Goal: Information Seeking & Learning: Learn about a topic

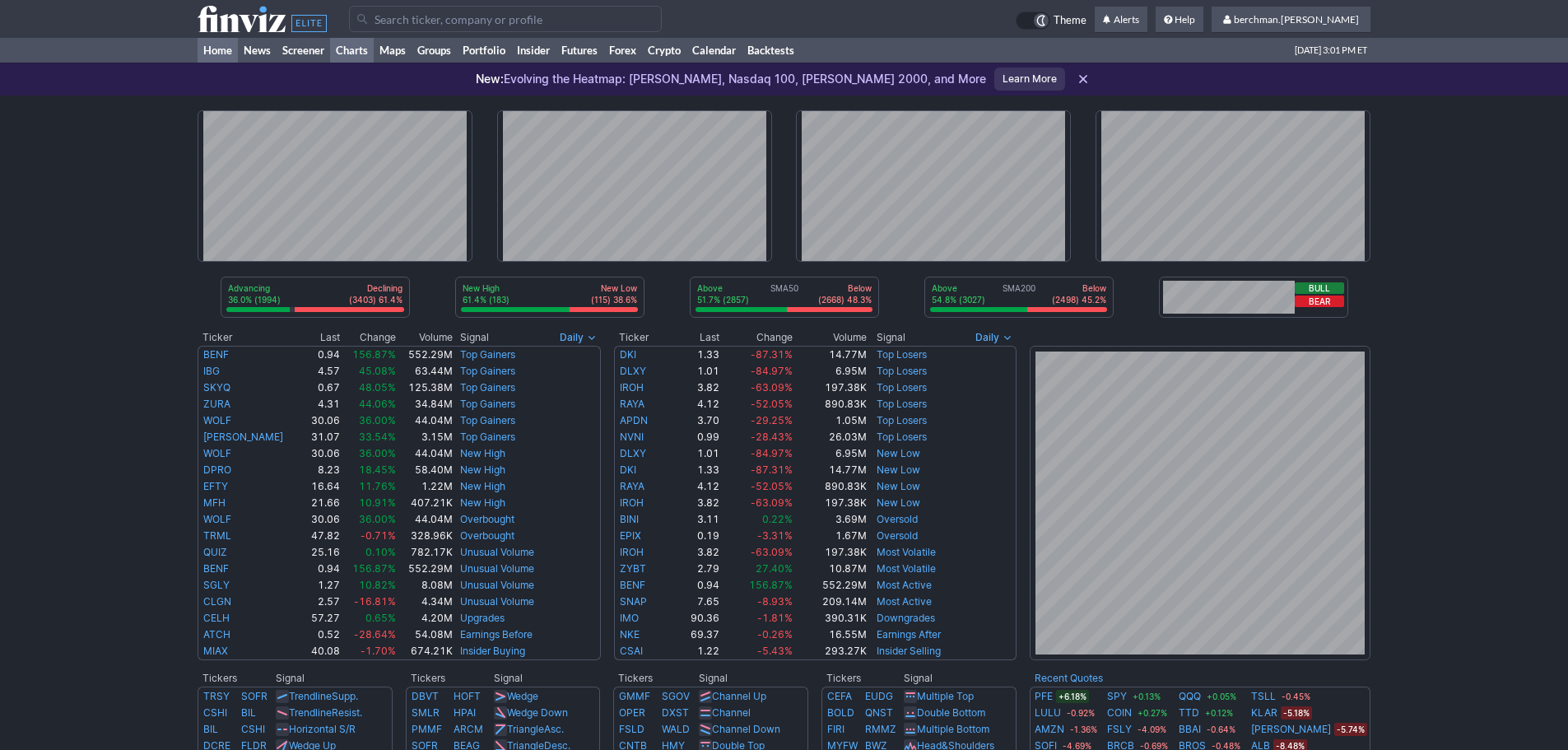
drag, startPoint x: 0, startPoint y: 0, endPoint x: 351, endPoint y: 49, distance: 354.4
click at [351, 49] on link "Charts" at bounding box center [351, 50] width 44 height 25
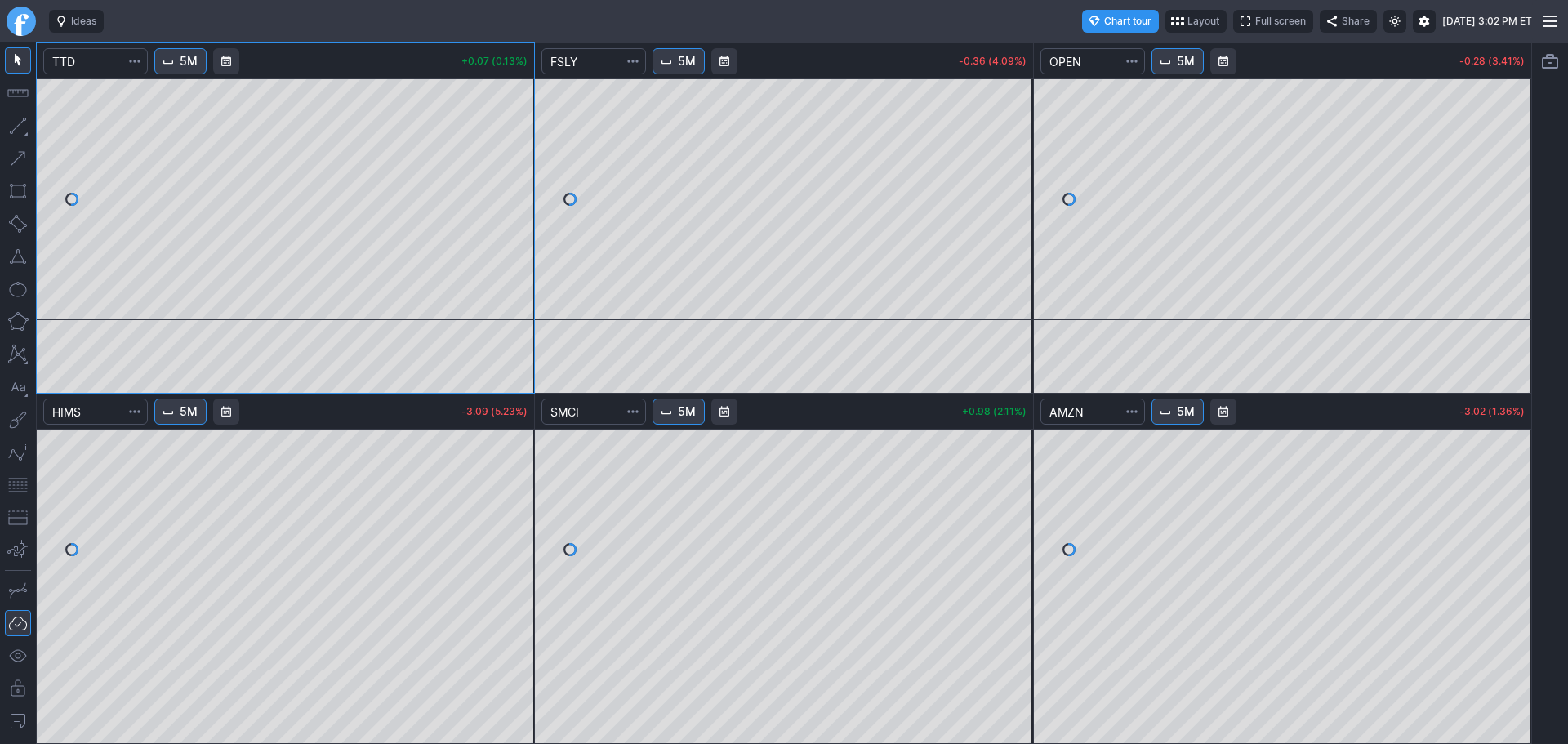
click at [187, 415] on span "5M" at bounding box center [189, 412] width 18 height 16
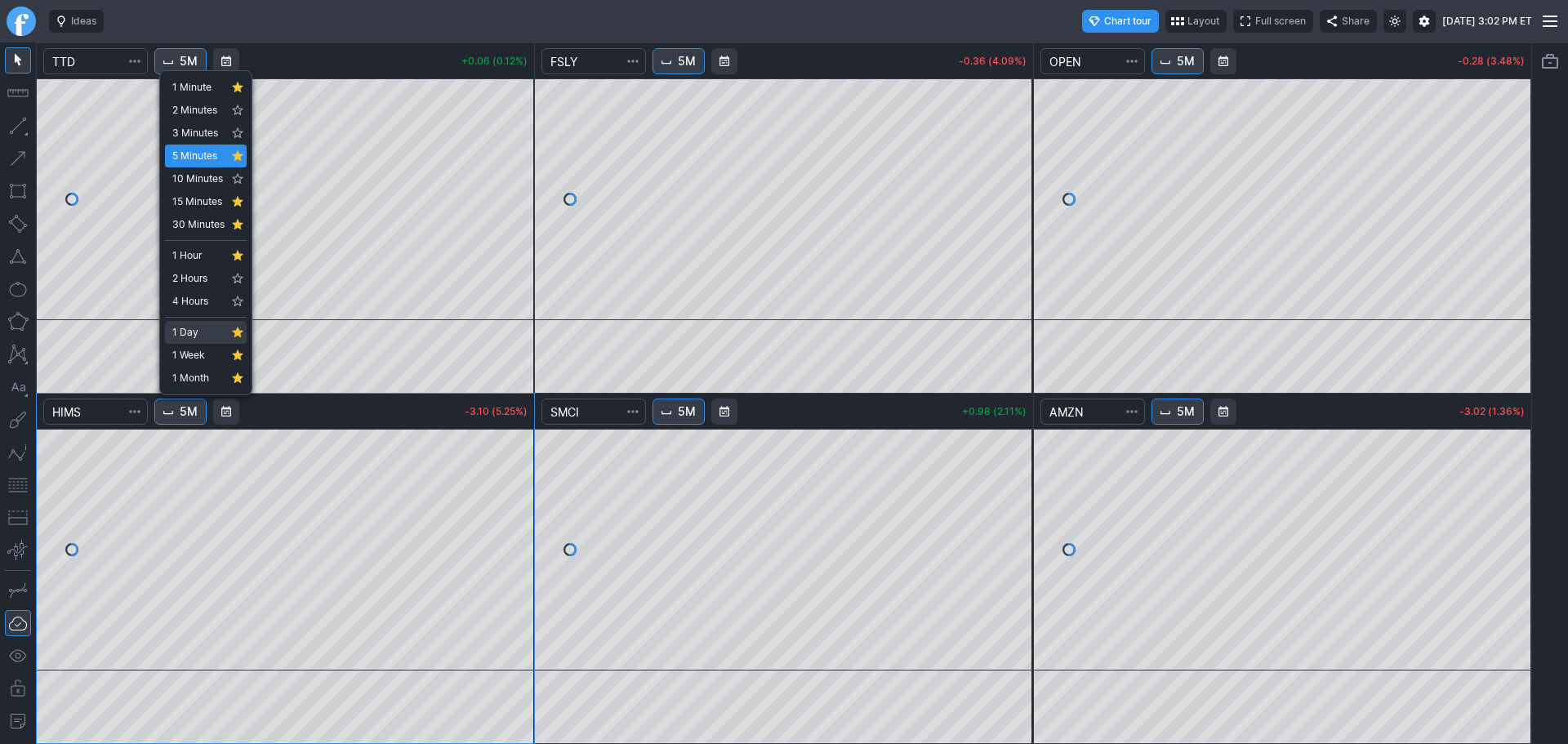
click at [185, 330] on span "1 Day" at bounding box center [199, 332] width 52 height 16
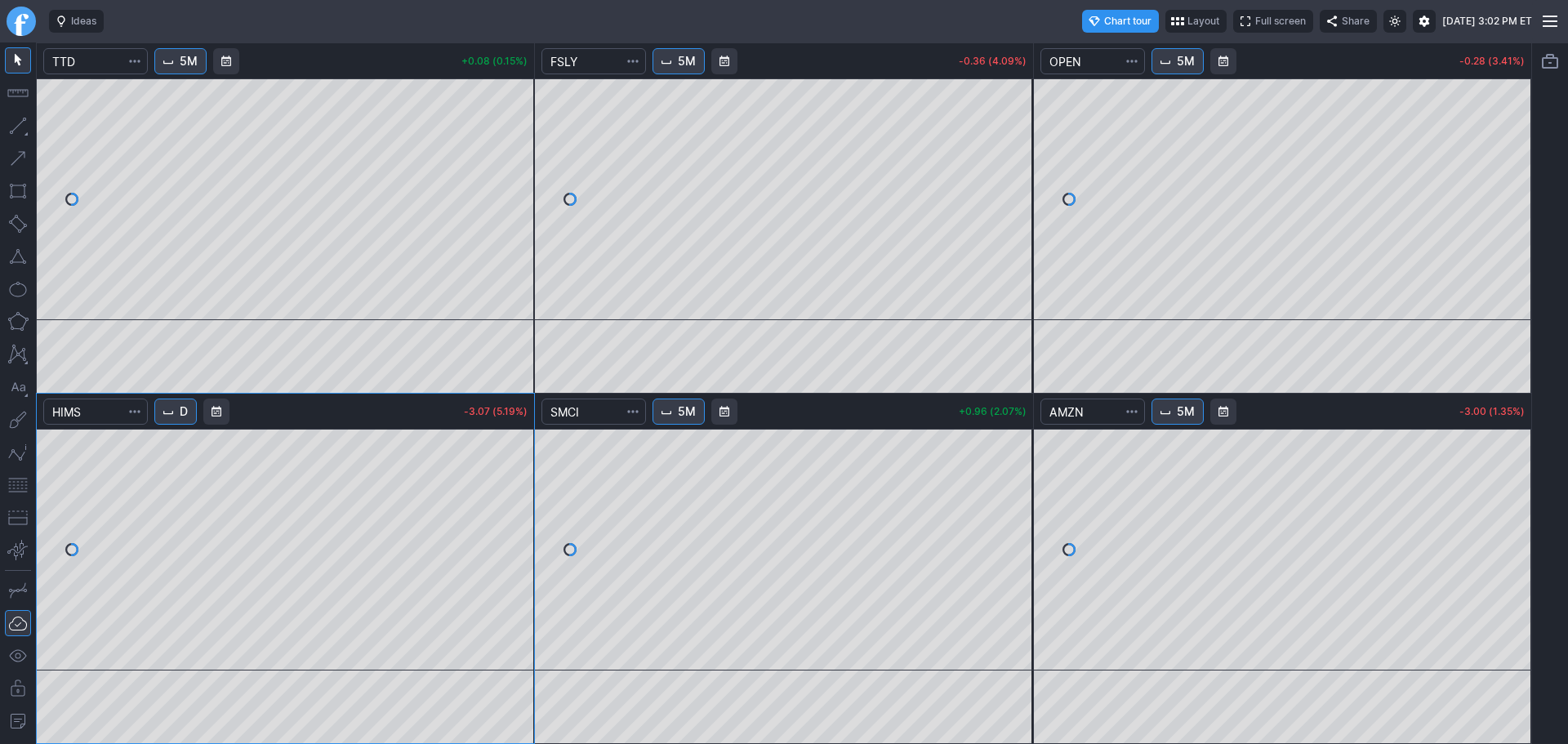
click at [17, 29] on link "Finviz.com" at bounding box center [21, 21] width 29 height 29
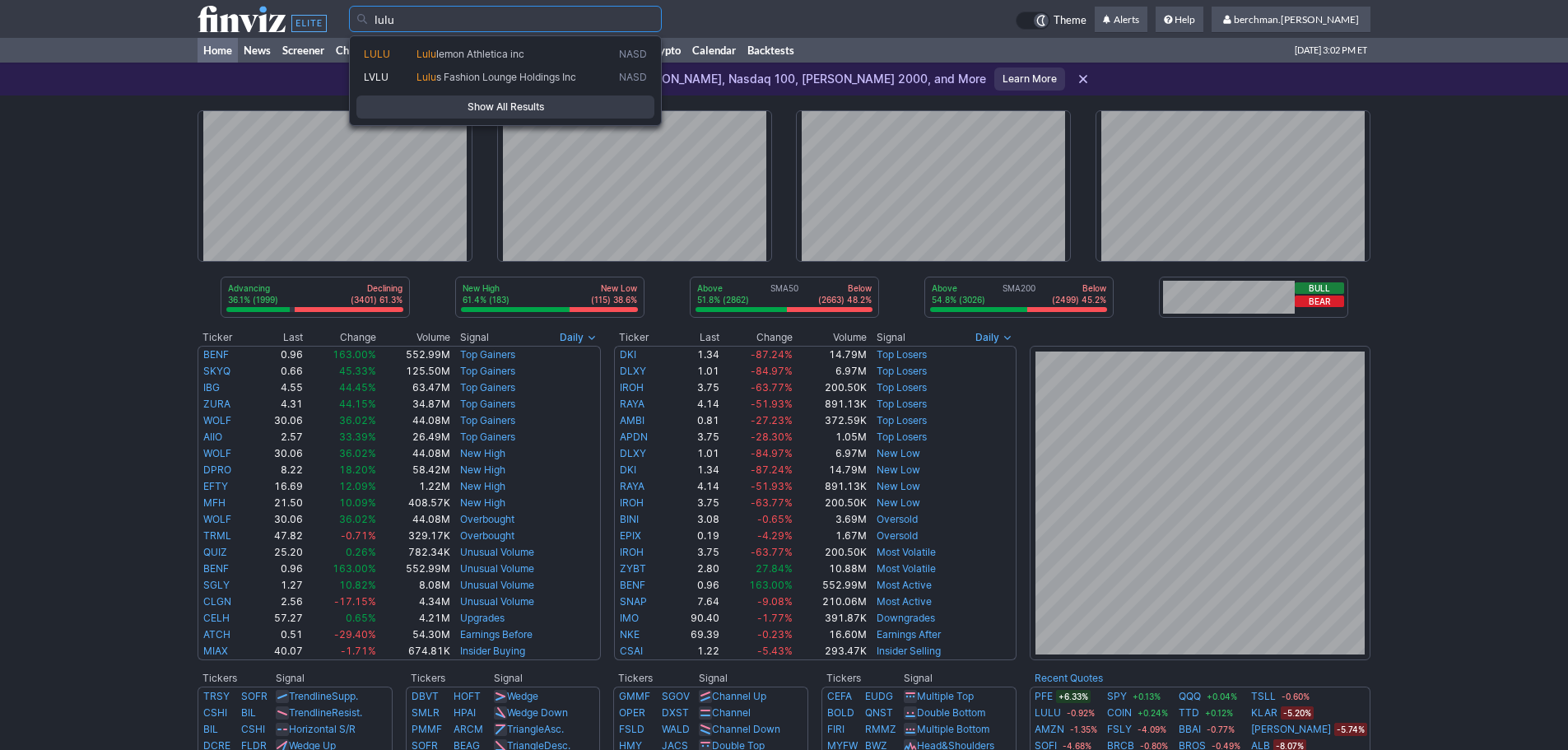
click at [597, 50] on span "Lulu lemon Athletica inc" at bounding box center [514, 54] width 202 height 14
type input "LULU"
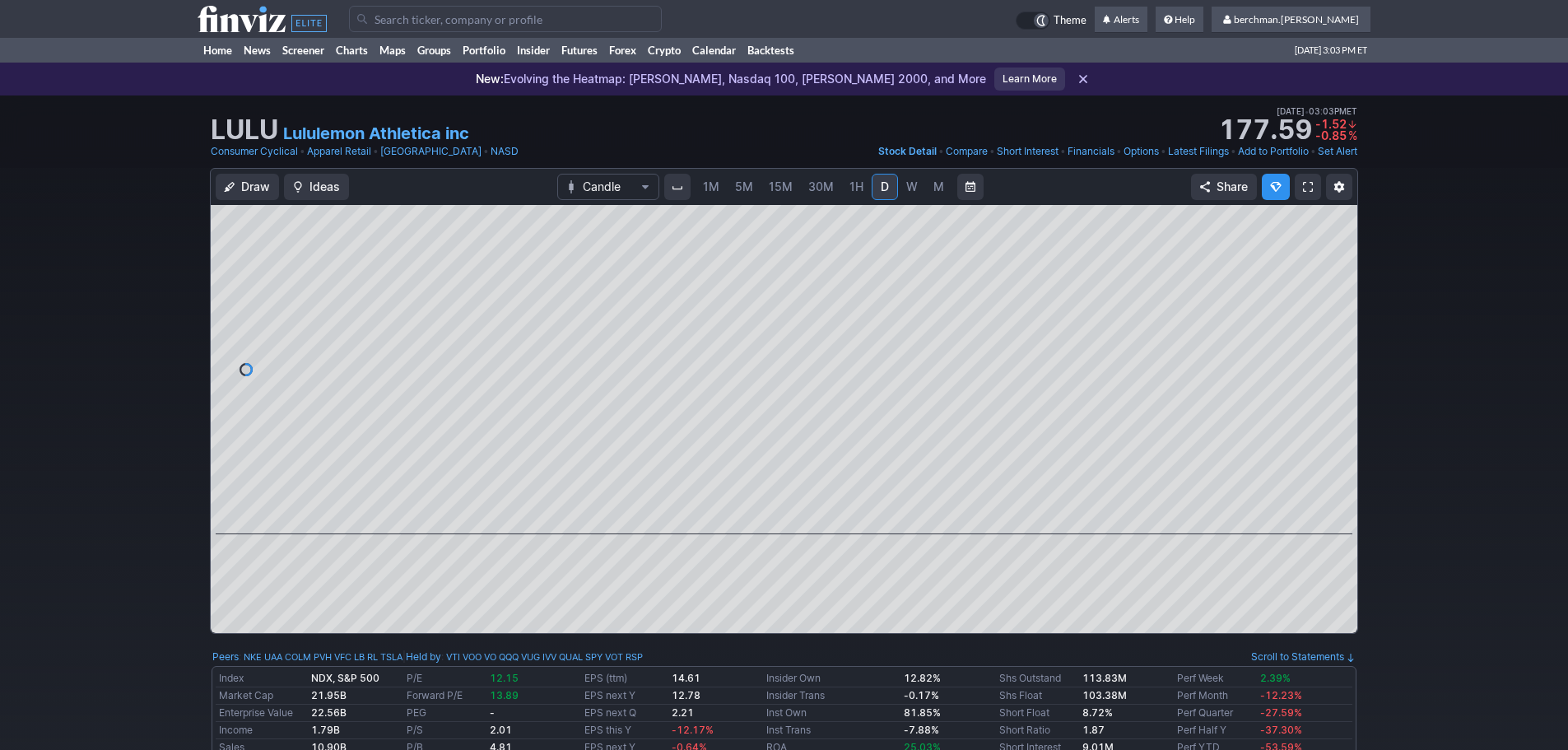
click at [458, 24] on input "Search" at bounding box center [505, 19] width 313 height 26
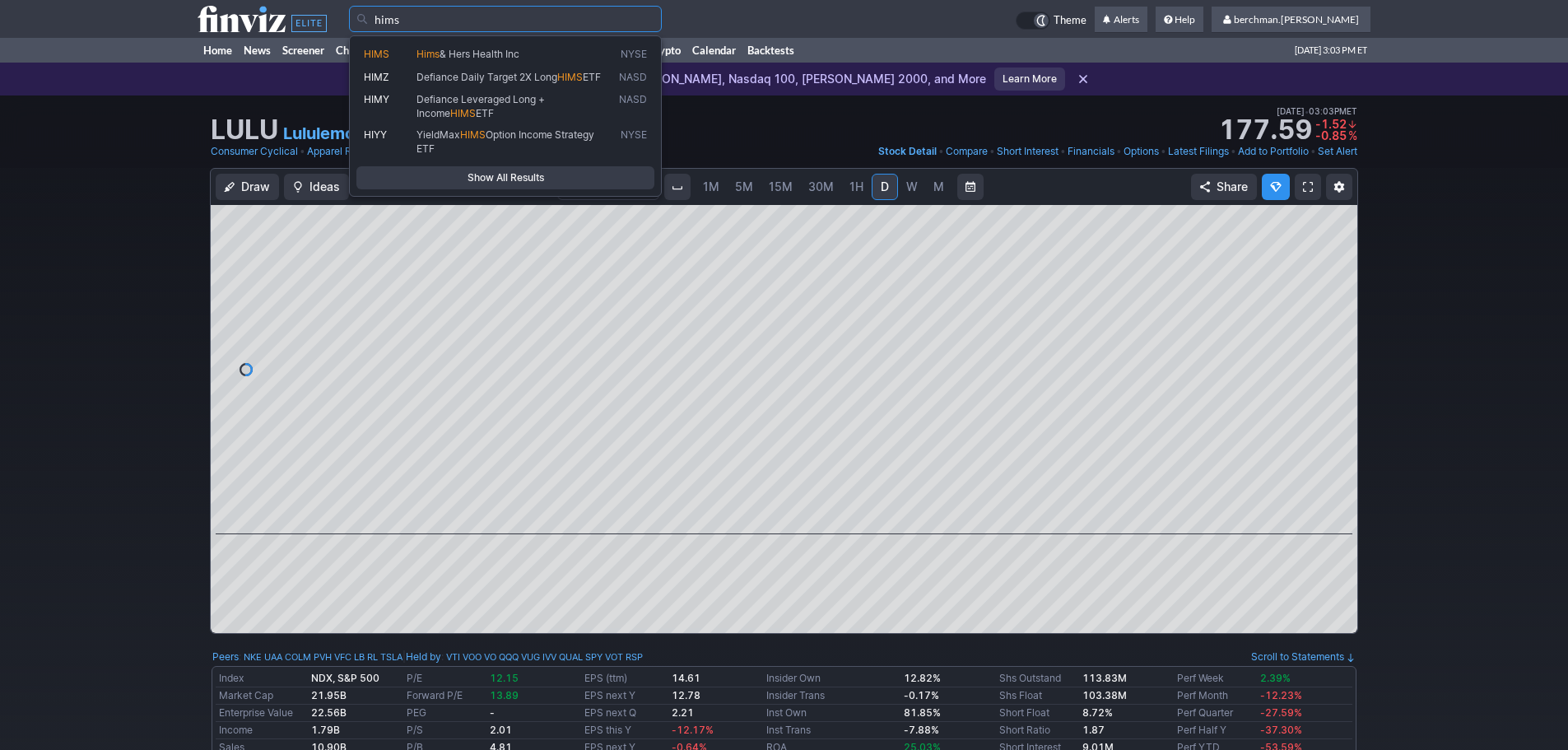
click at [492, 50] on span "& Hers Health Inc" at bounding box center [479, 54] width 80 height 12
type input "HIMS"
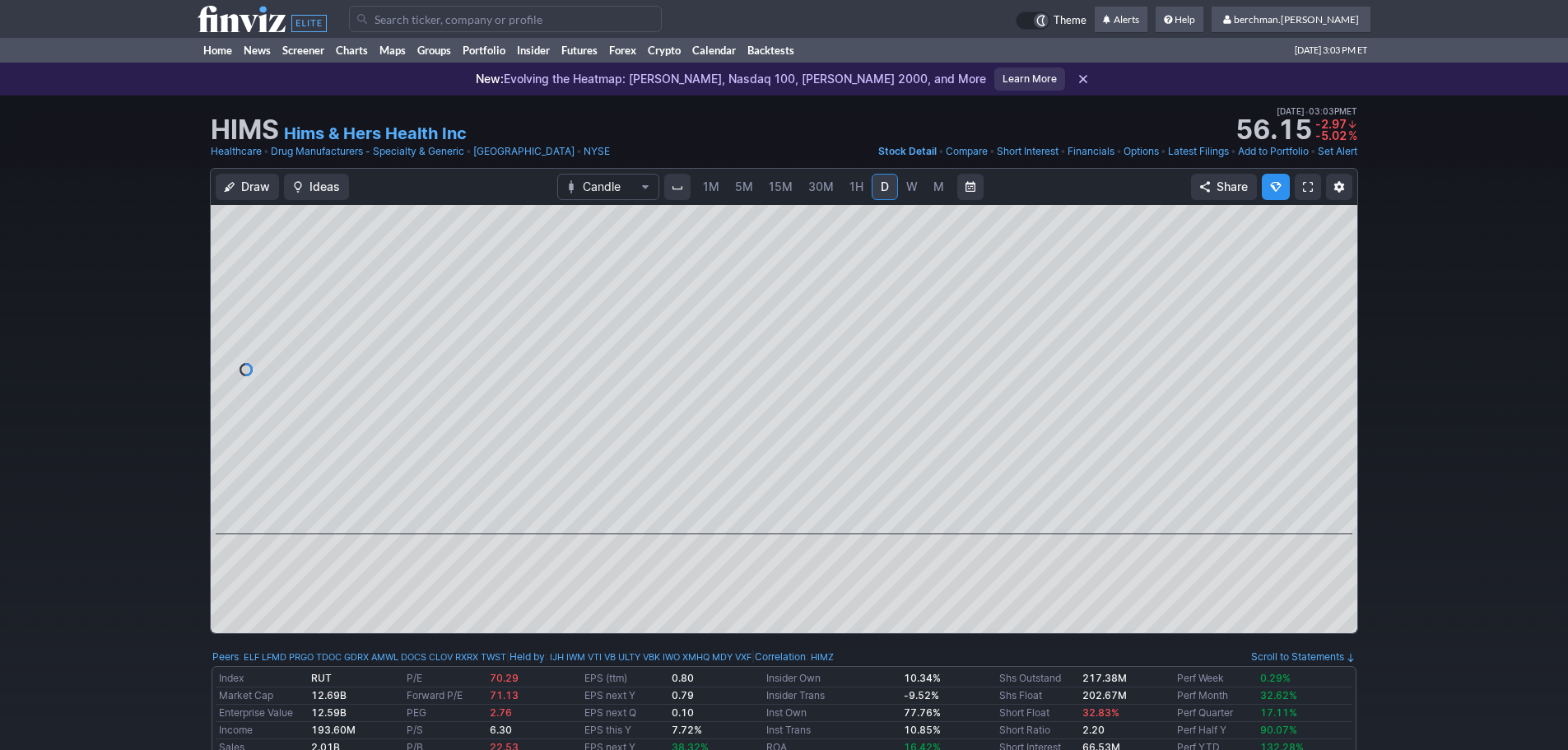
click at [743, 184] on span "5M" at bounding box center [744, 186] width 18 height 14
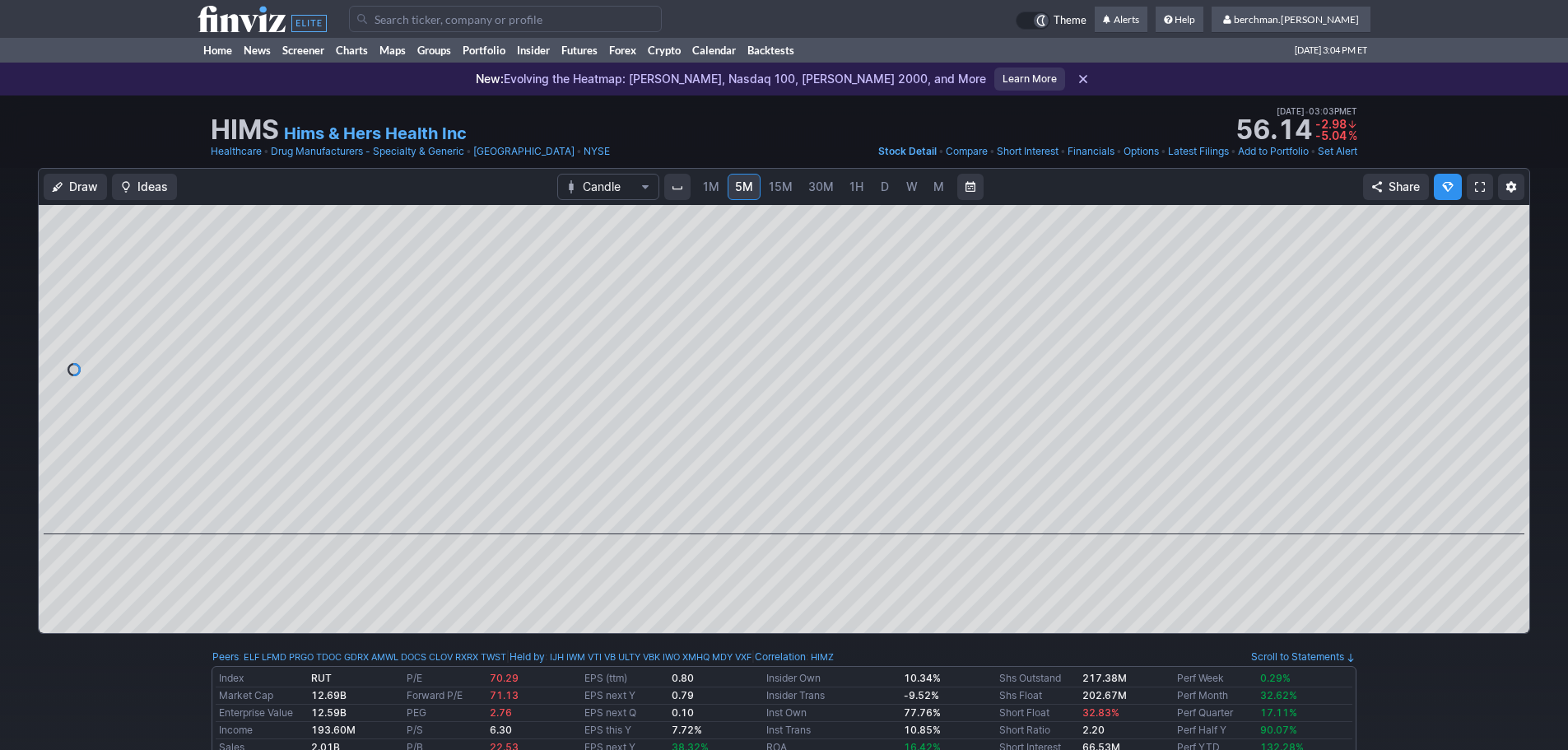
click at [873, 191] on link "D" at bounding box center [885, 187] width 26 height 26
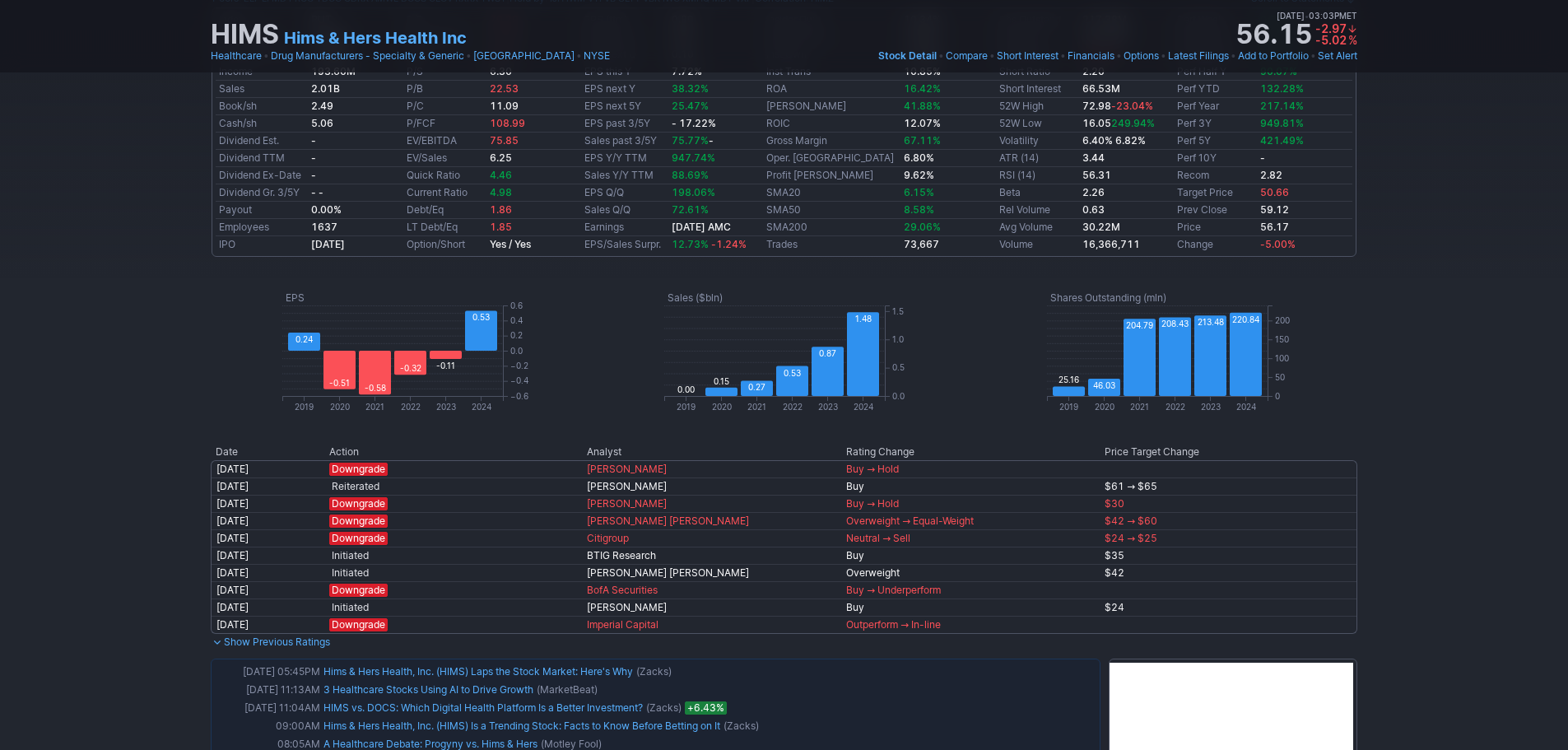
scroll to position [988, 0]
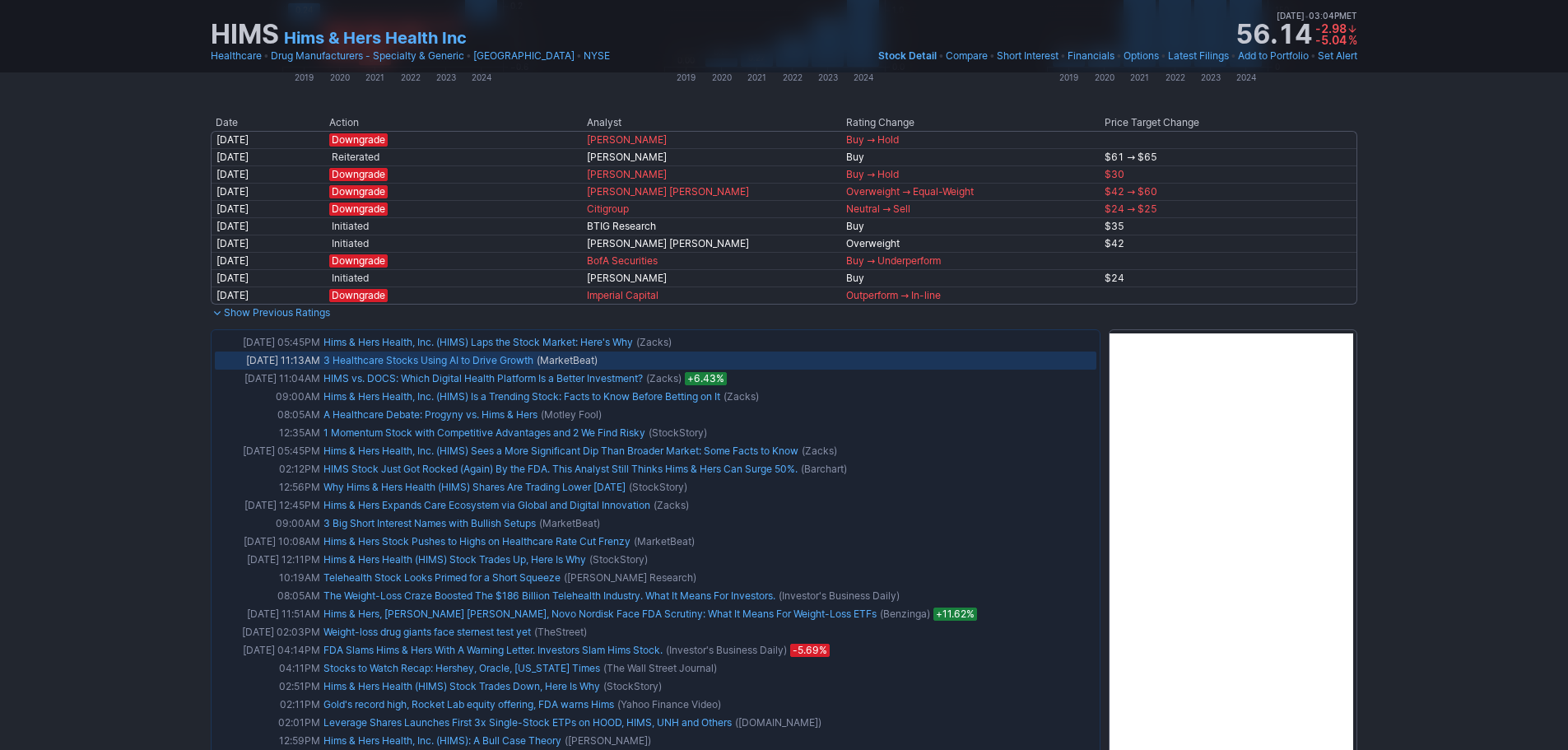
click at [496, 362] on link "3 Healthcare Stocks Using AI to Drive Growth" at bounding box center [428, 360] width 210 height 12
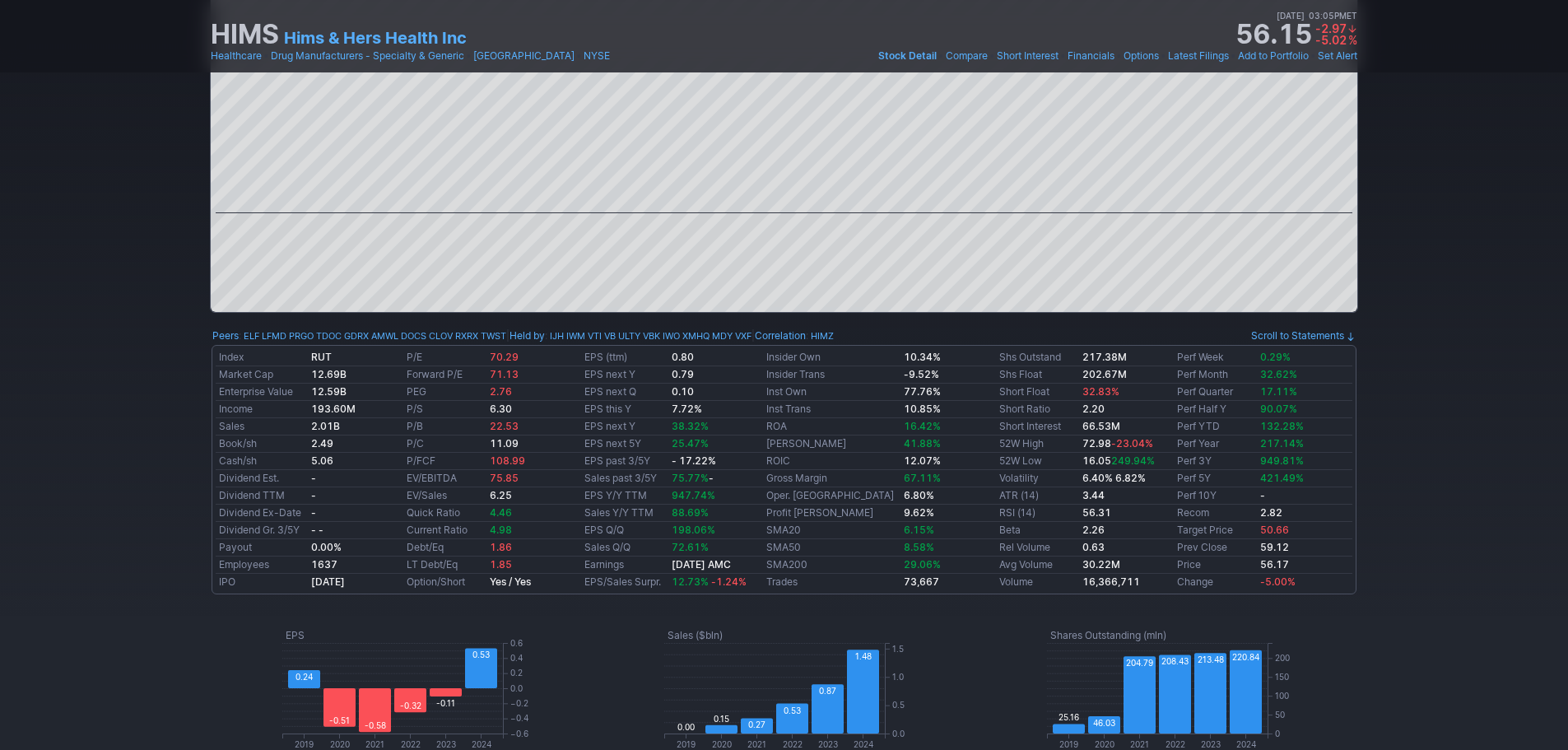
scroll to position [0, 0]
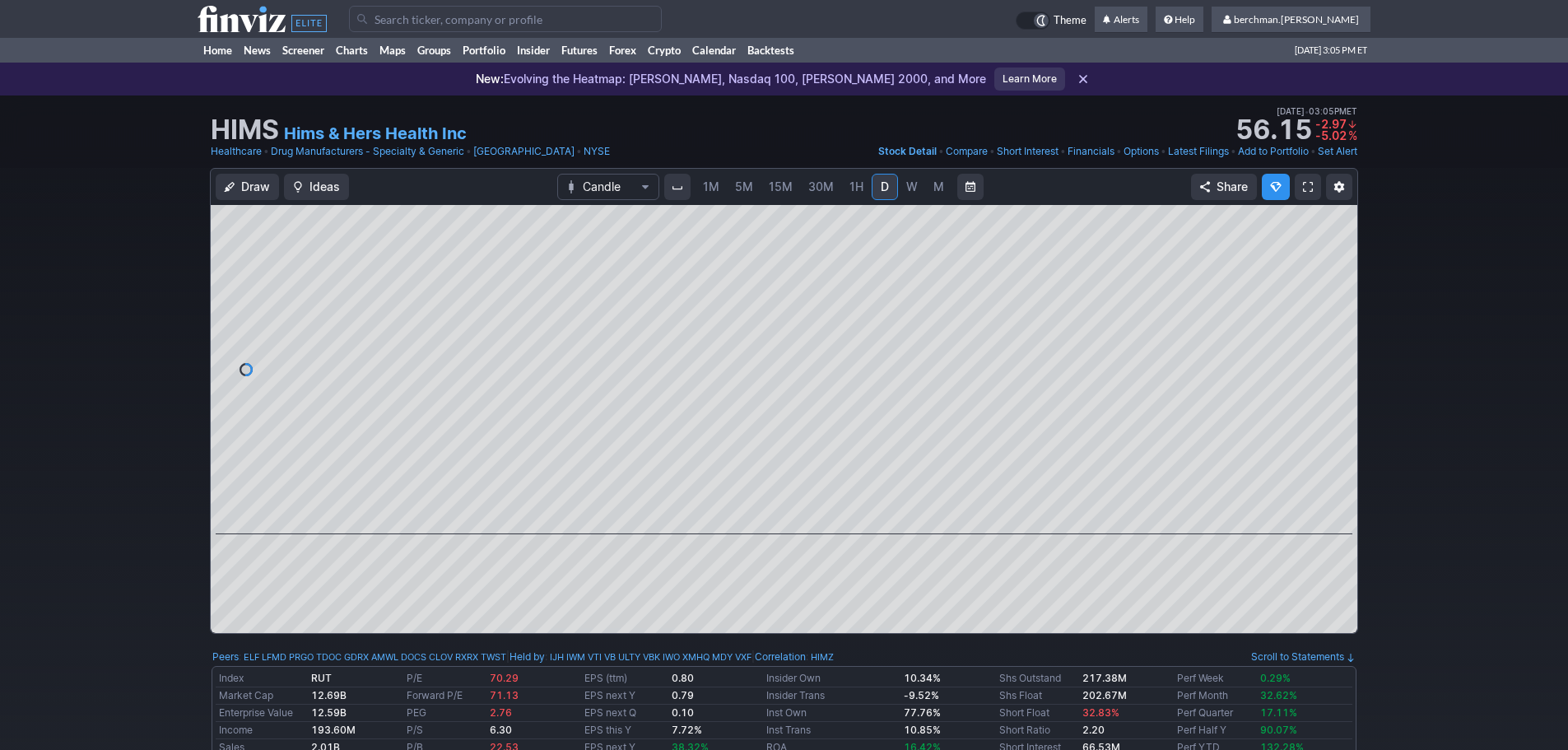
click at [412, 13] on input "Search" at bounding box center [505, 19] width 313 height 26
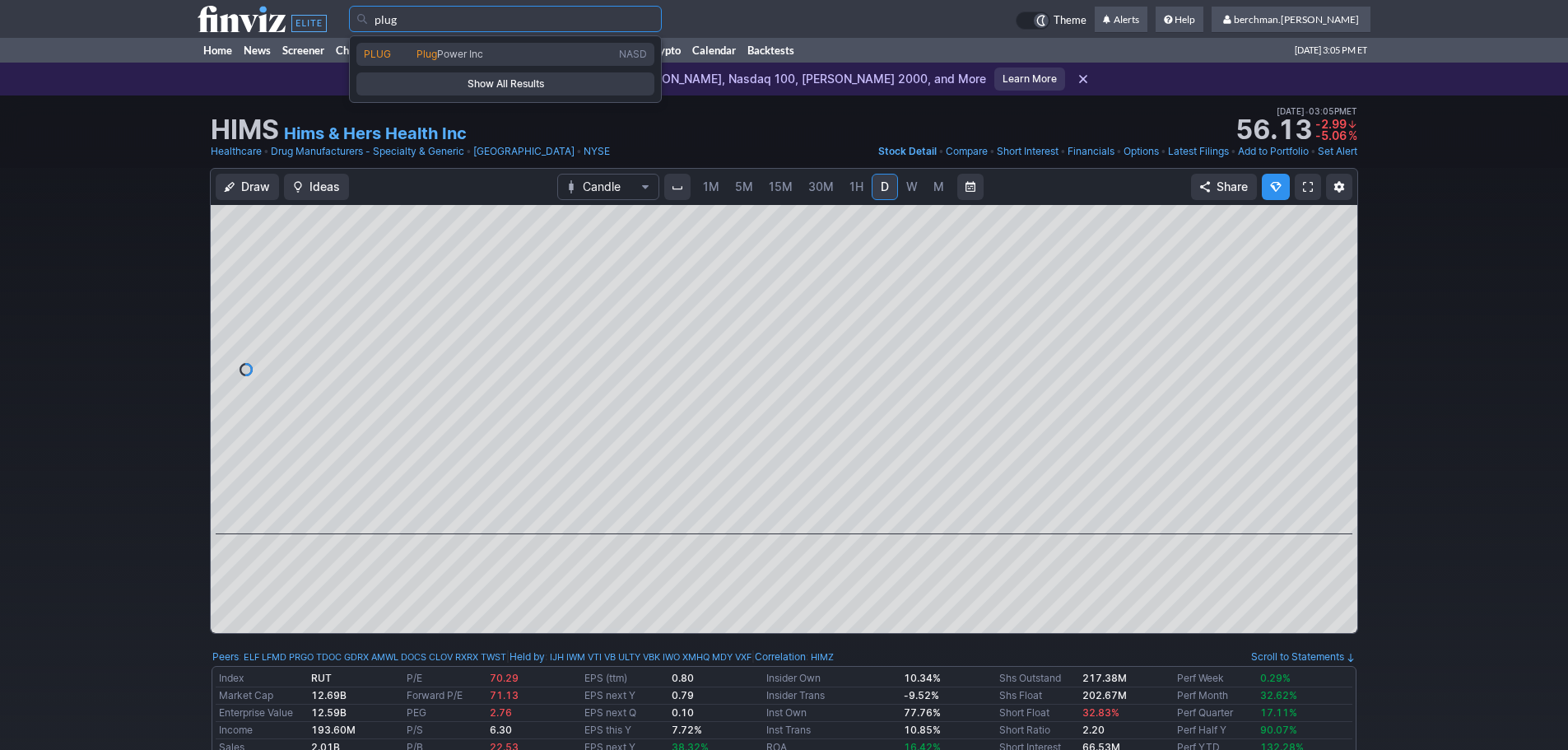
click at [454, 51] on span "Power Inc" at bounding box center [460, 54] width 46 height 12
type input "PLUG"
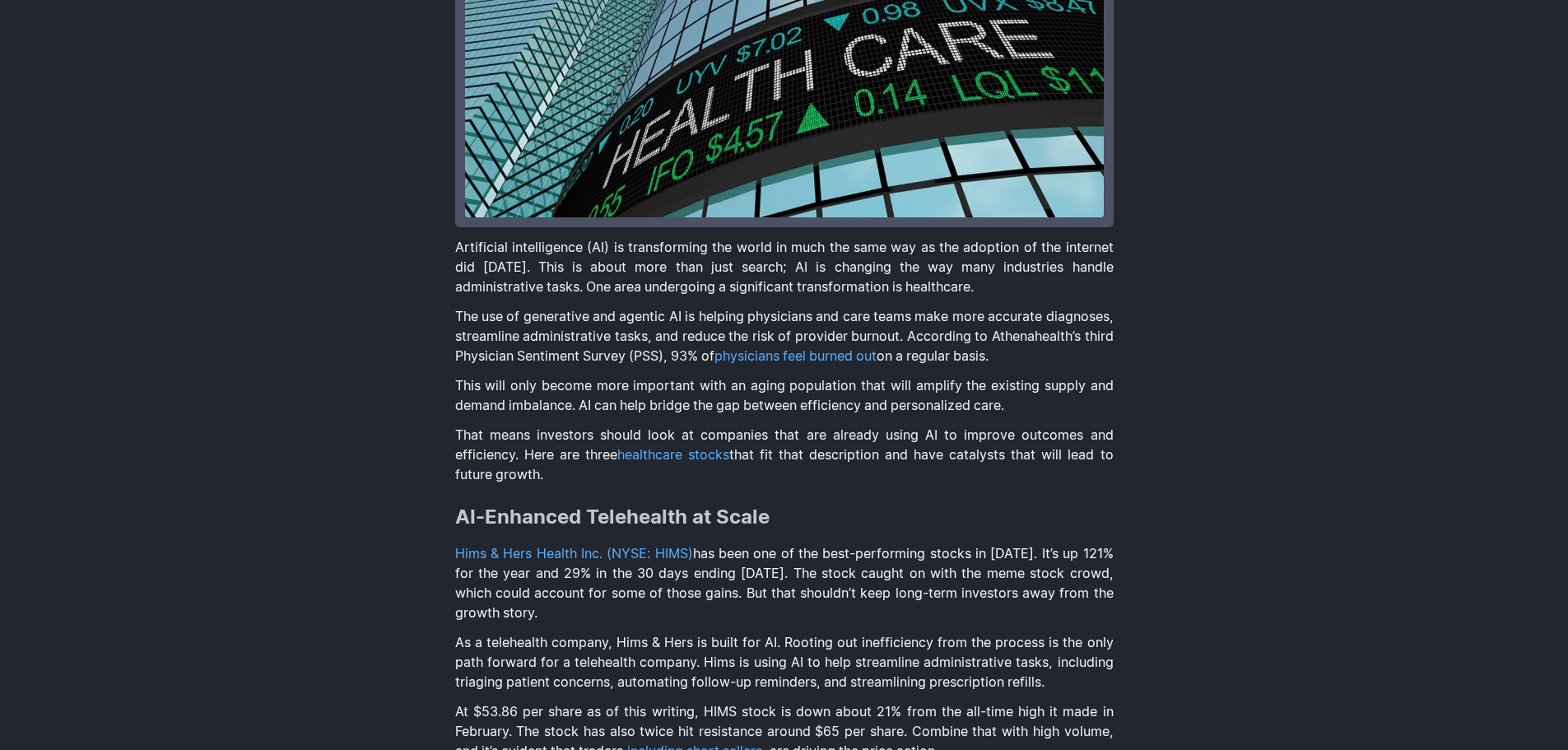
scroll to position [988, 0]
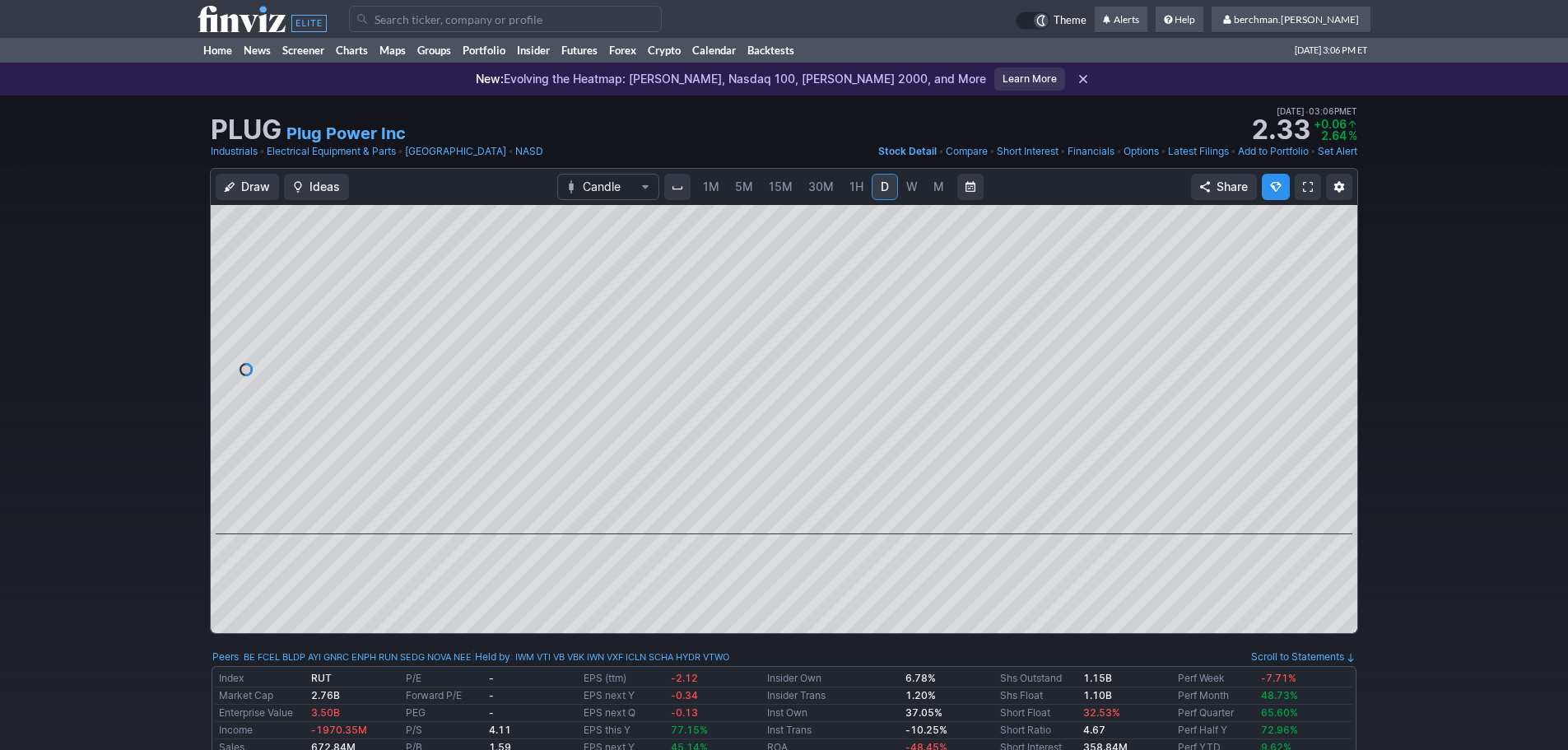
click at [496, 17] on input "Search" at bounding box center [505, 19] width 313 height 26
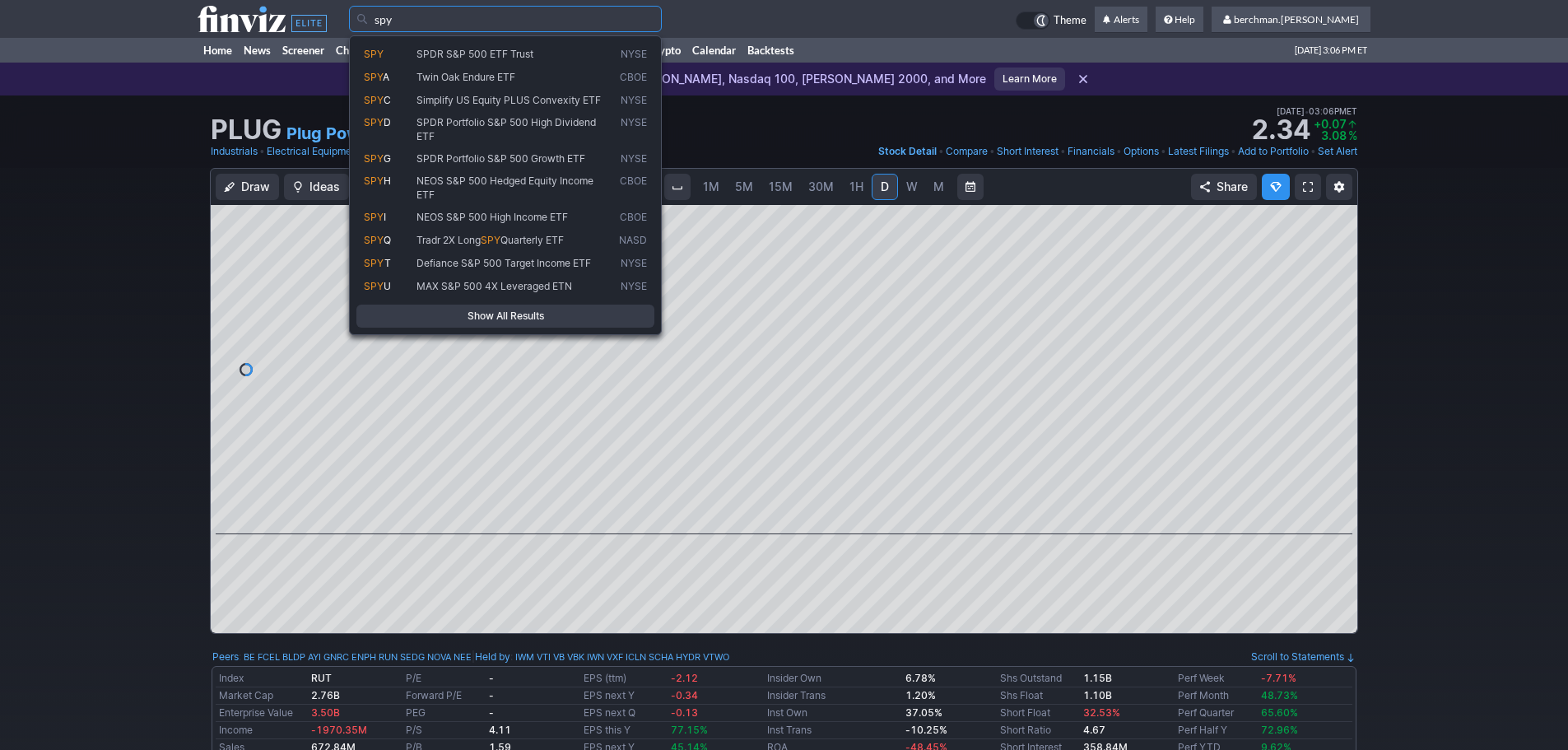
click at [470, 51] on span "SPDR S&P 500 ETF Trust" at bounding box center [475, 54] width 117 height 12
type input "SPY"
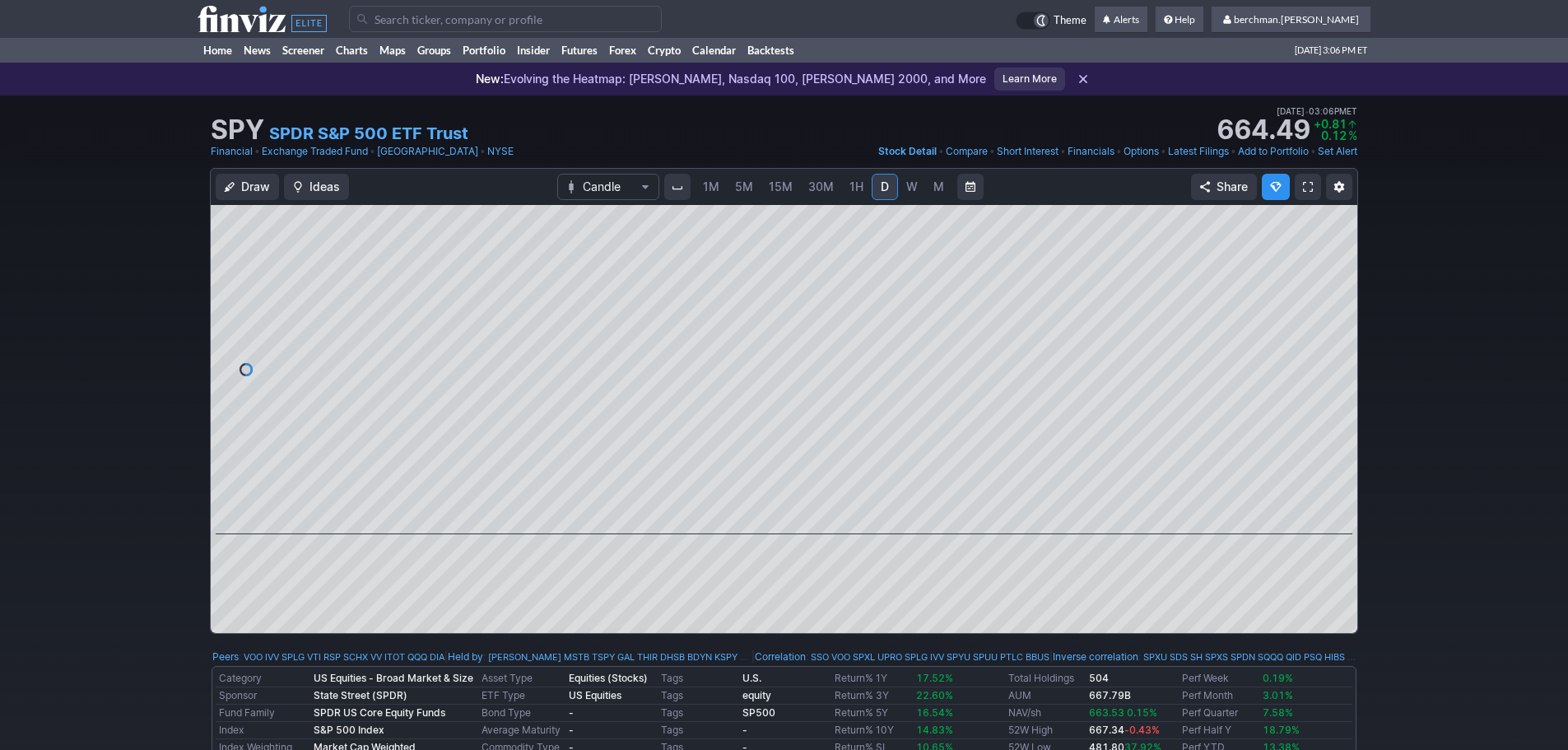
click at [740, 189] on span "5M" at bounding box center [744, 186] width 18 height 14
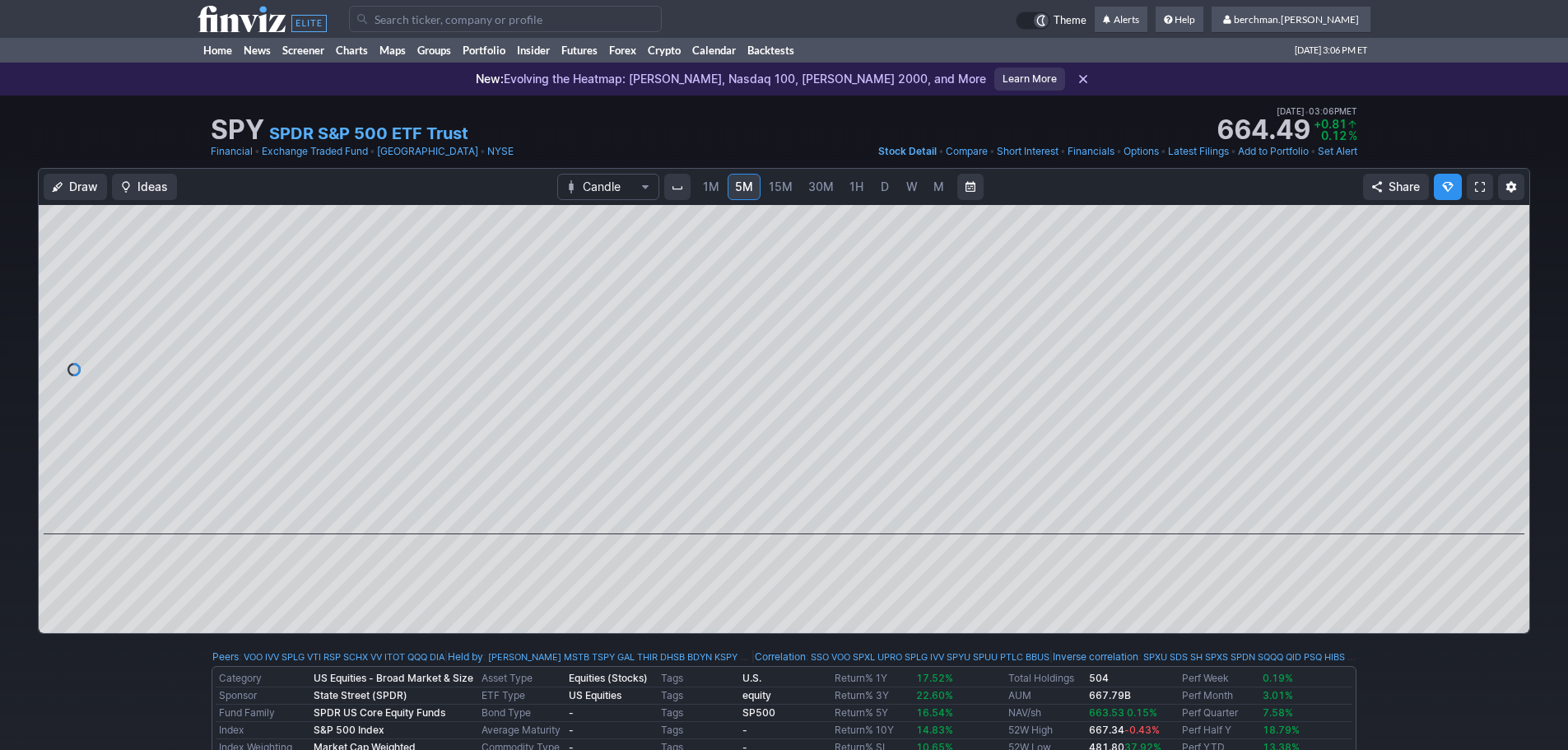
click at [421, 21] on input "Search" at bounding box center [505, 19] width 313 height 26
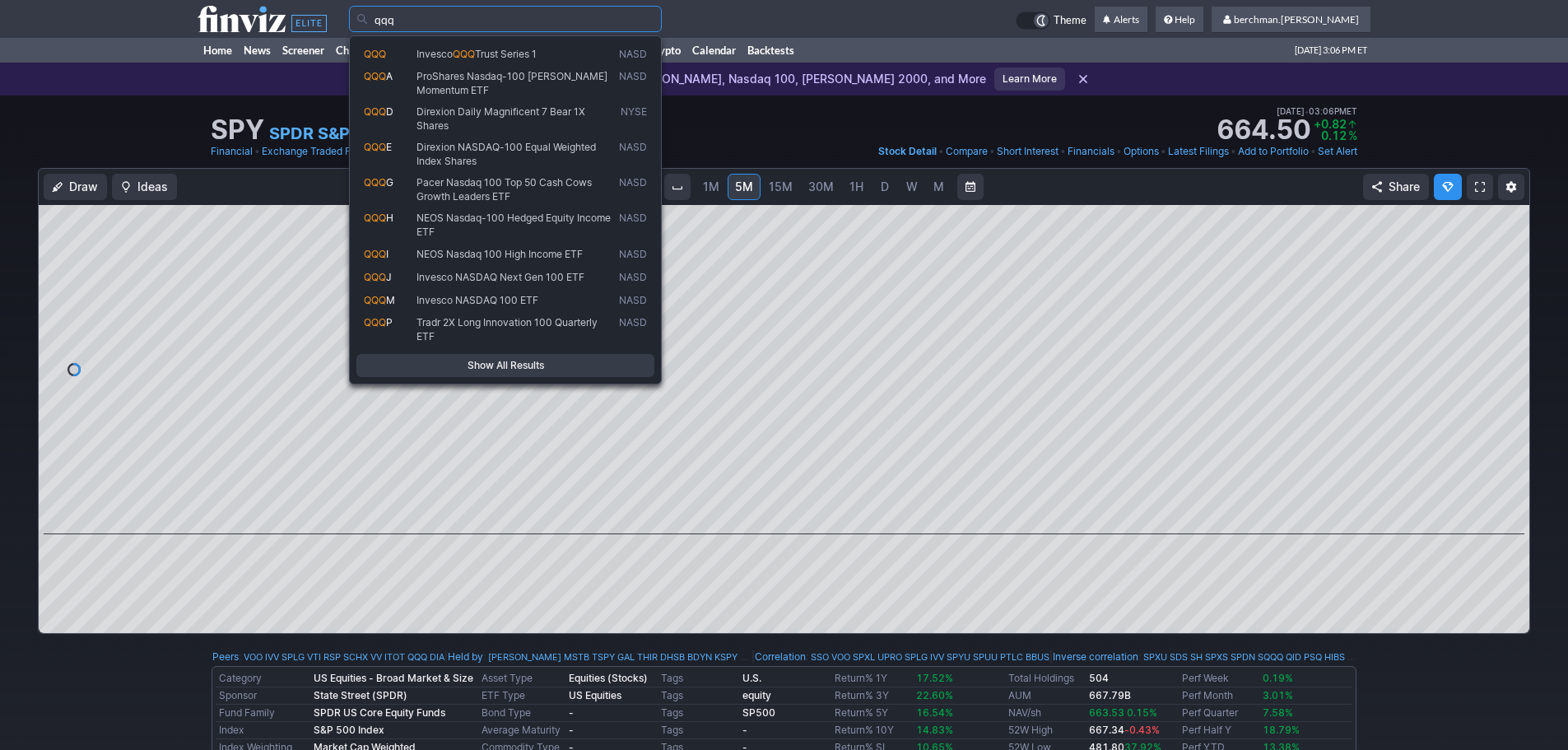
click at [429, 56] on span "Invesco" at bounding box center [435, 54] width 36 height 12
type input "QQQ"
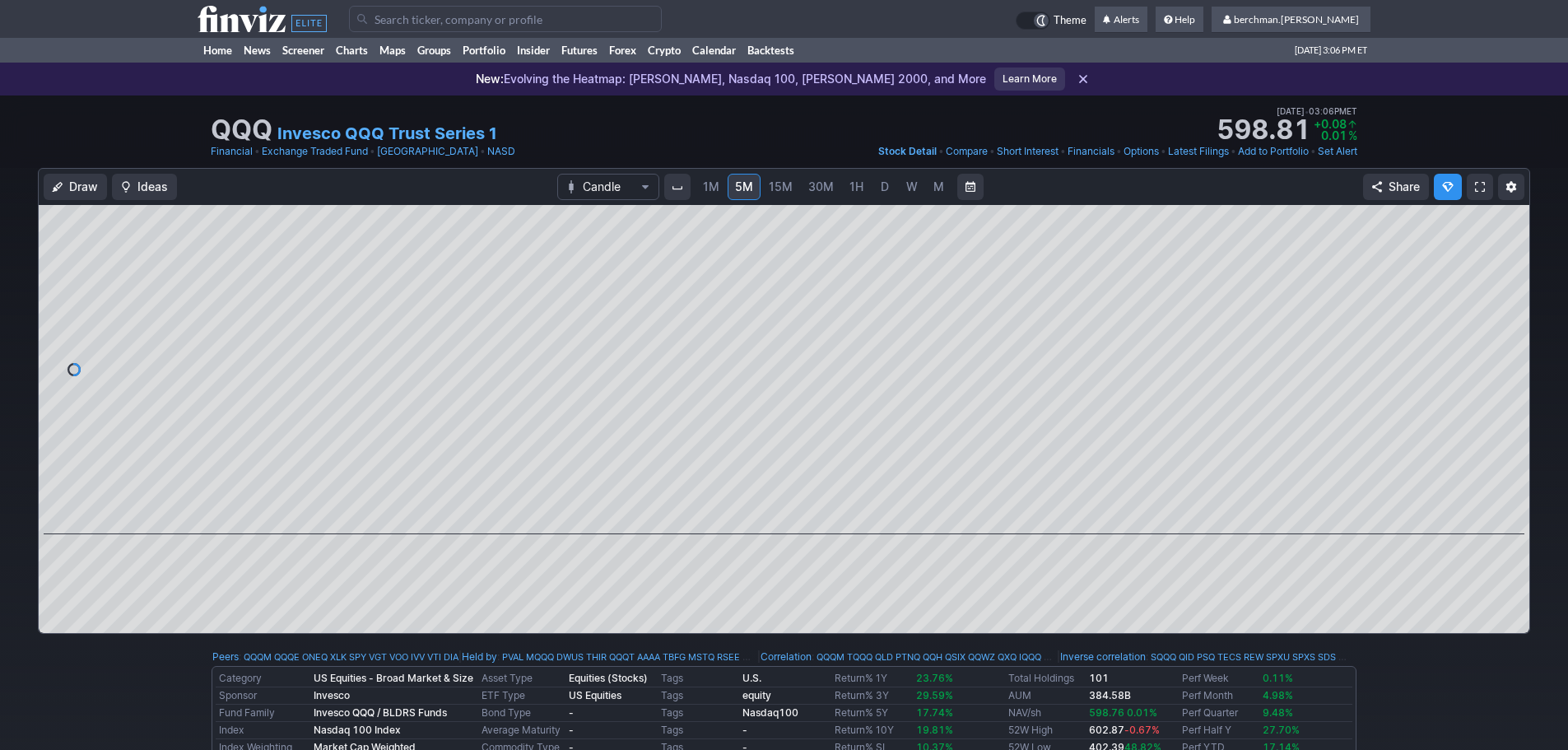
click at [881, 190] on span "D" at bounding box center [885, 186] width 8 height 14
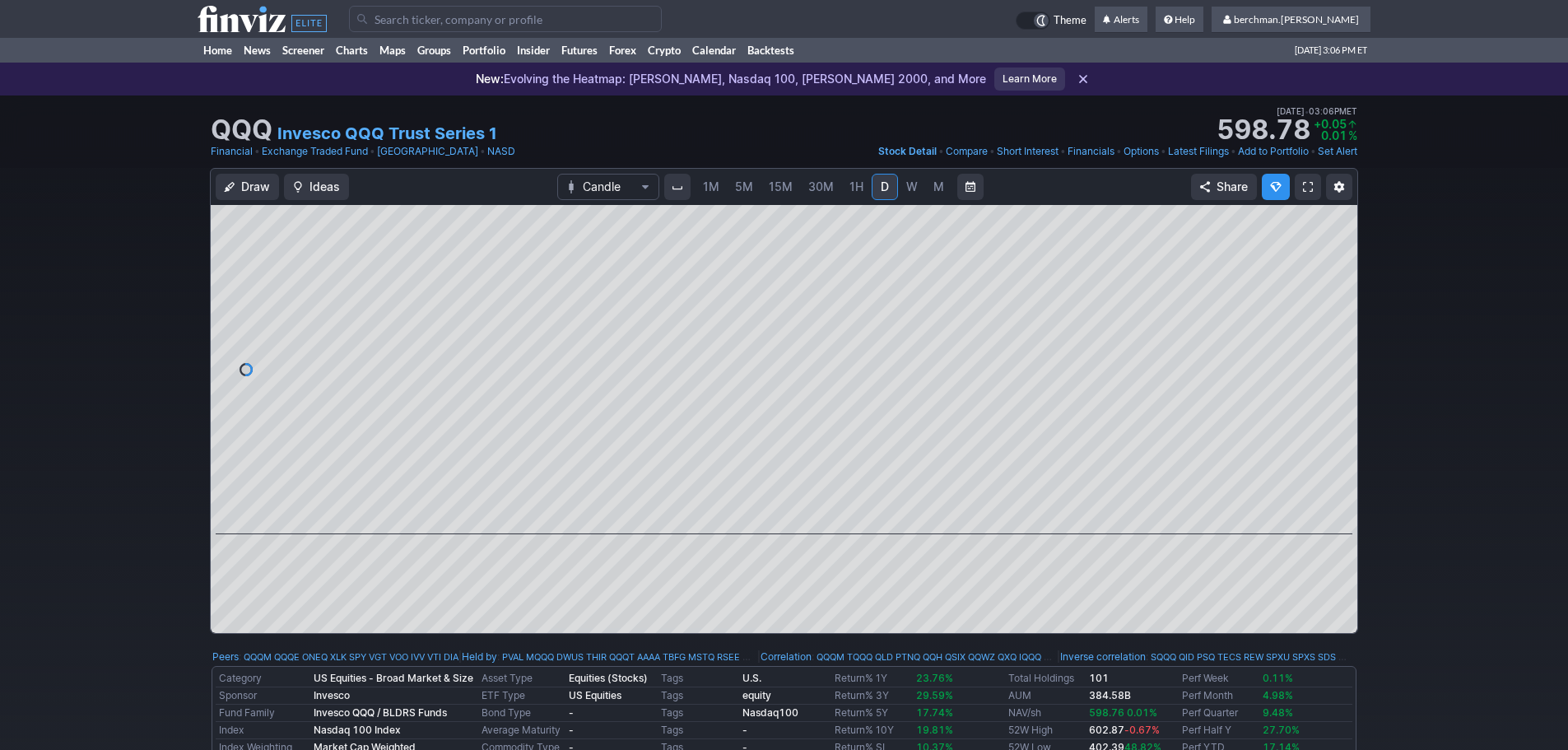
click at [547, 20] on input "Search" at bounding box center [505, 19] width 313 height 26
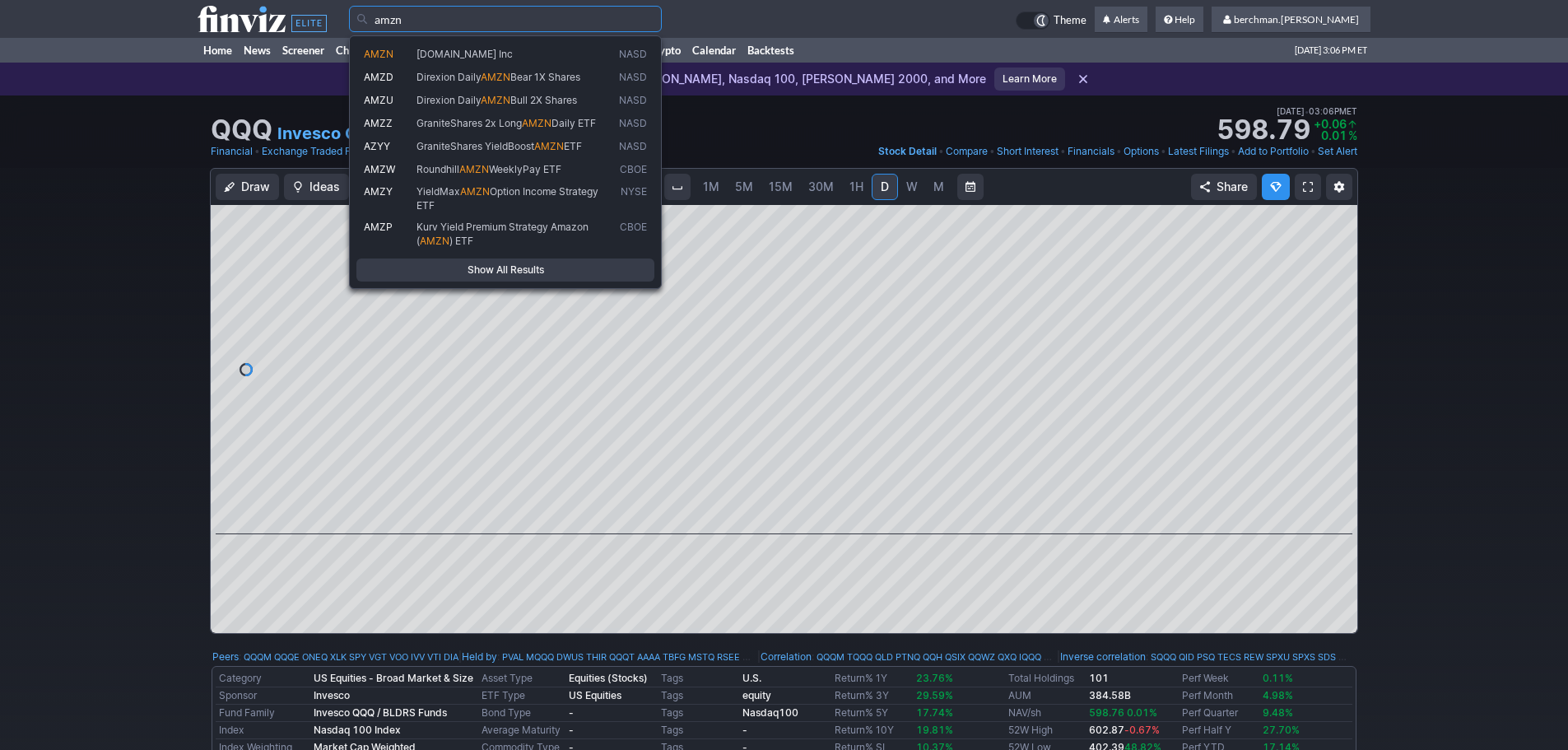
click at [556, 49] on span "[DOMAIN_NAME] Inc" at bounding box center [514, 54] width 202 height 14
type input "AMZN"
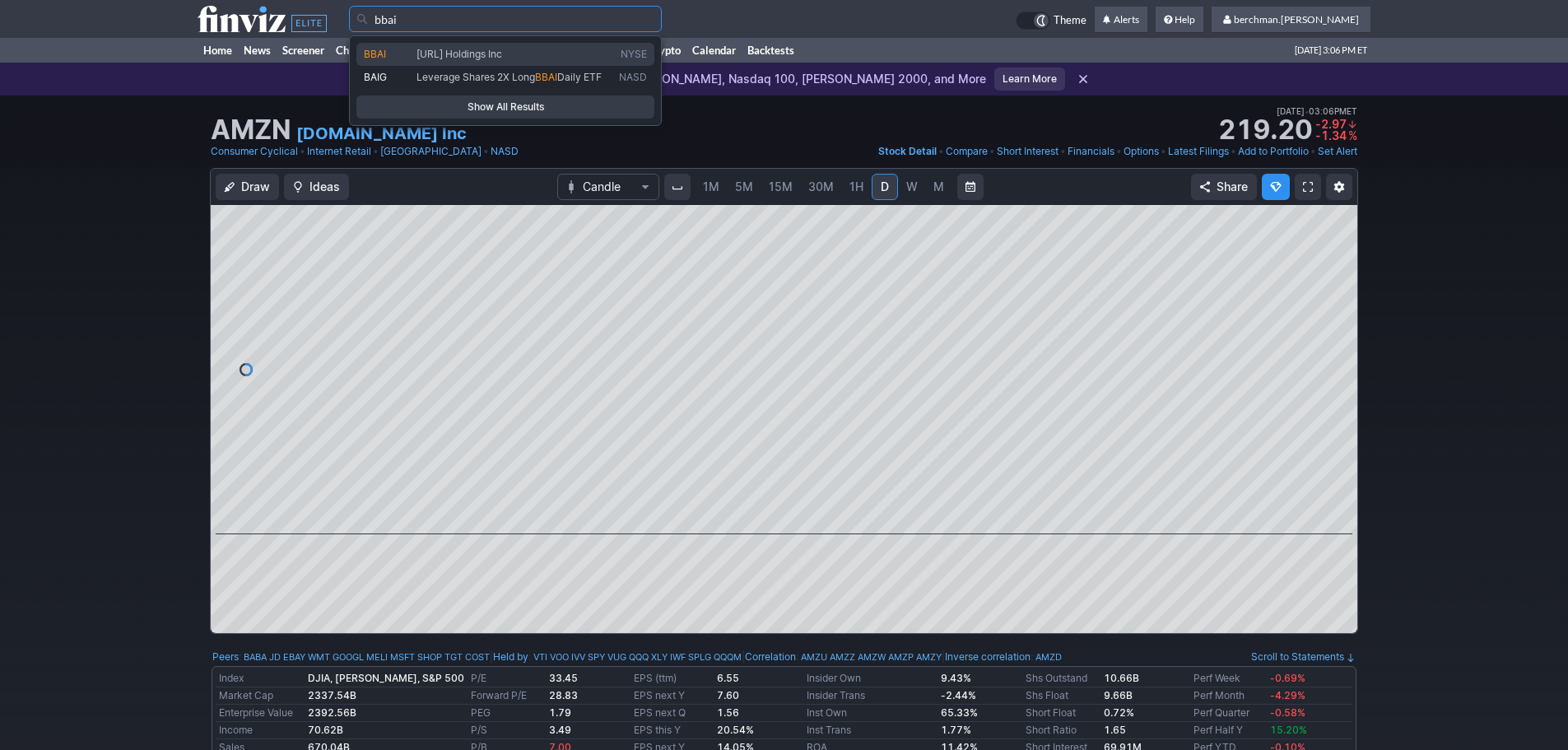
click at [436, 63] on link "BBAI BigBear.ai Holdings Inc NYSE" at bounding box center [505, 54] width 298 height 23
type input "BBAI"
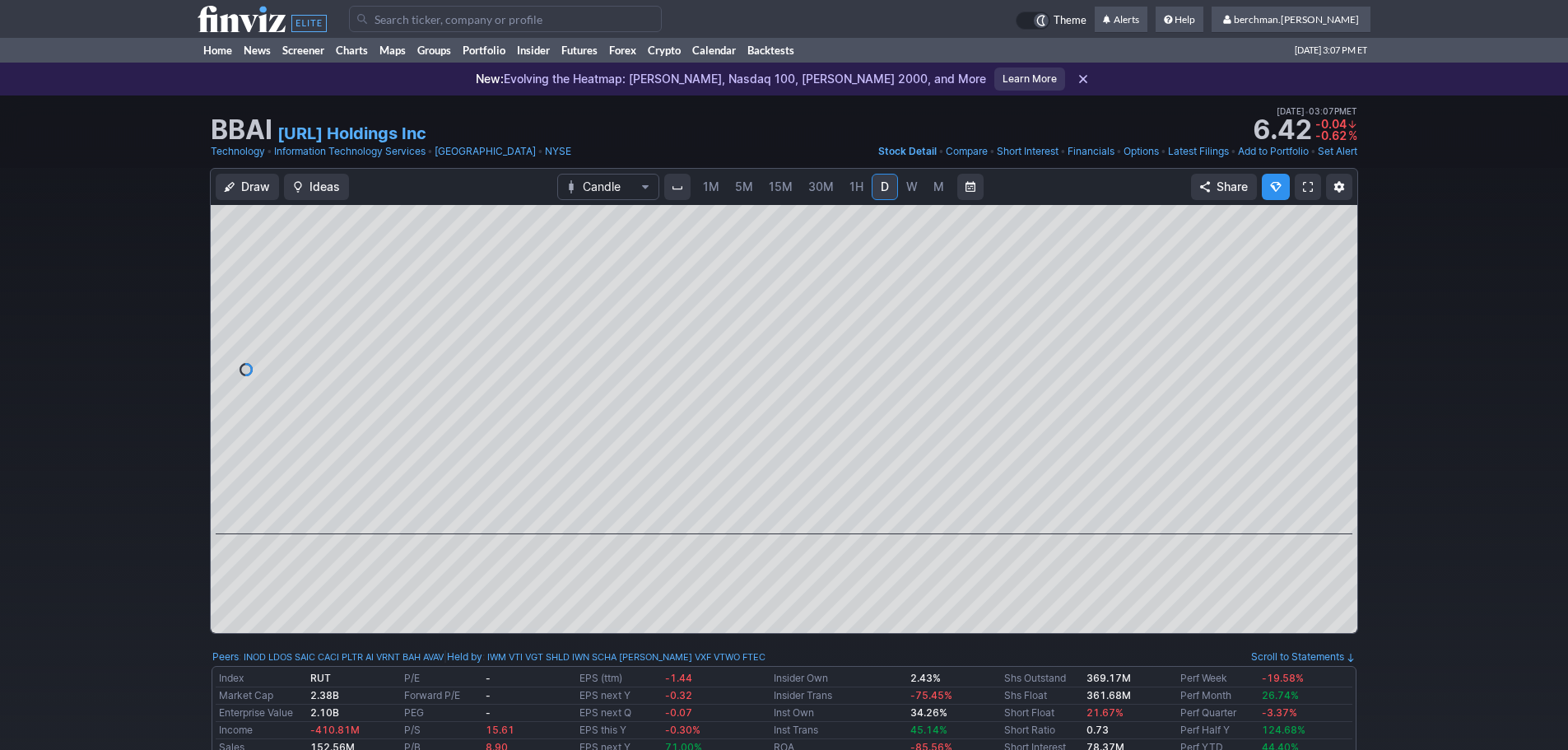
click at [419, 21] on input "Search" at bounding box center [505, 19] width 313 height 26
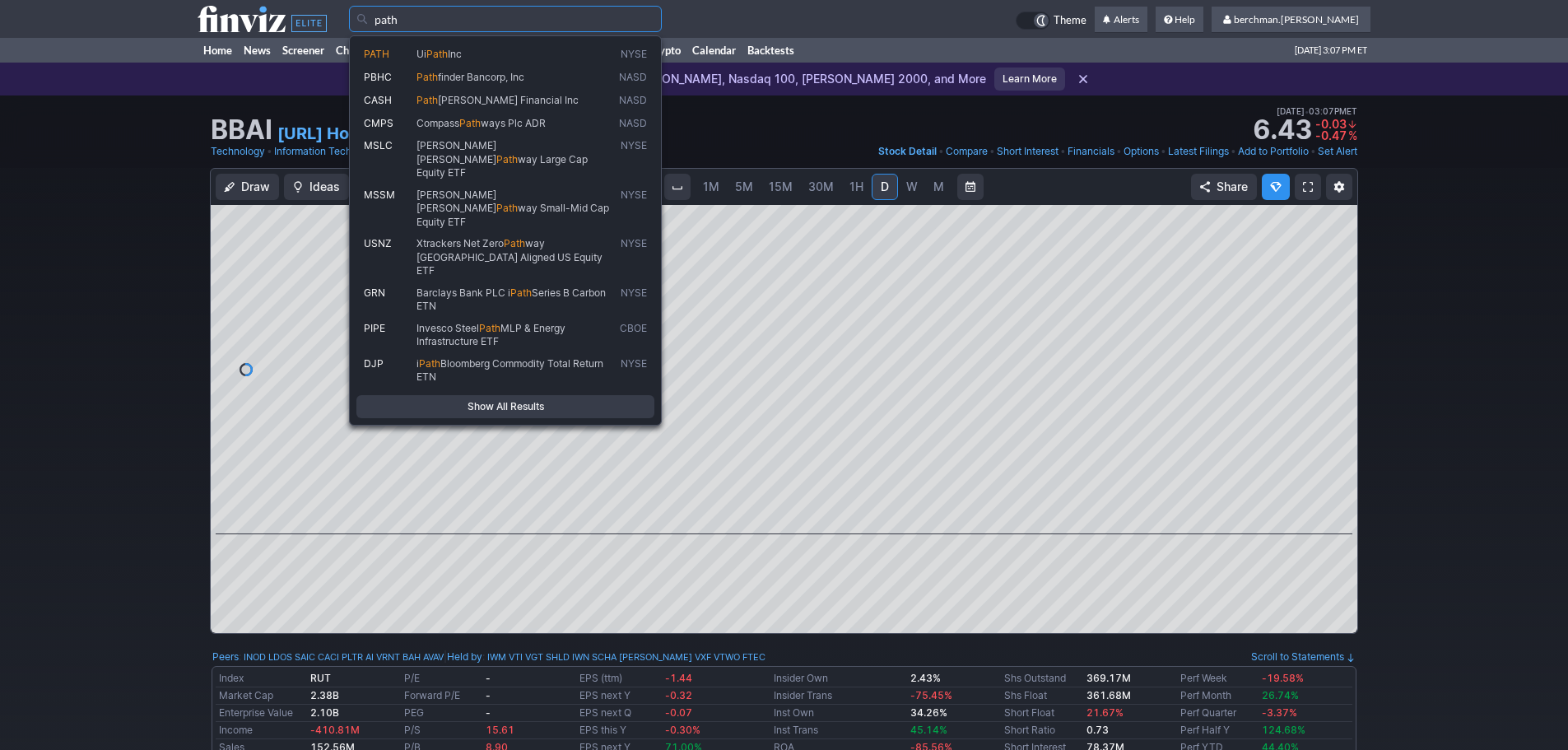
click at [433, 54] on span "Path" at bounding box center [437, 54] width 21 height 12
type input "PATH"
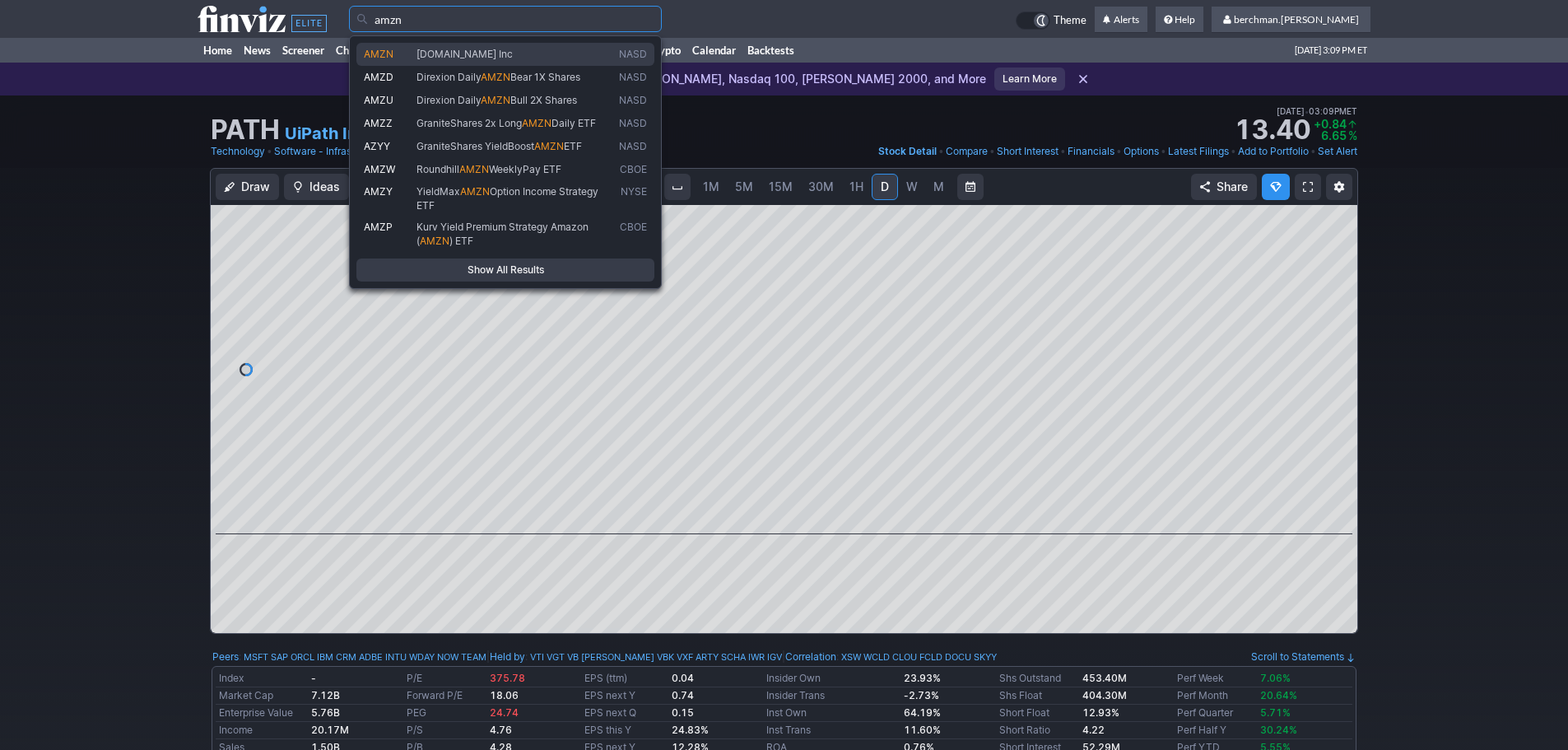
click at [474, 50] on span "Amazon.com Inc" at bounding box center [464, 54] width 97 height 12
type input "AMZN"
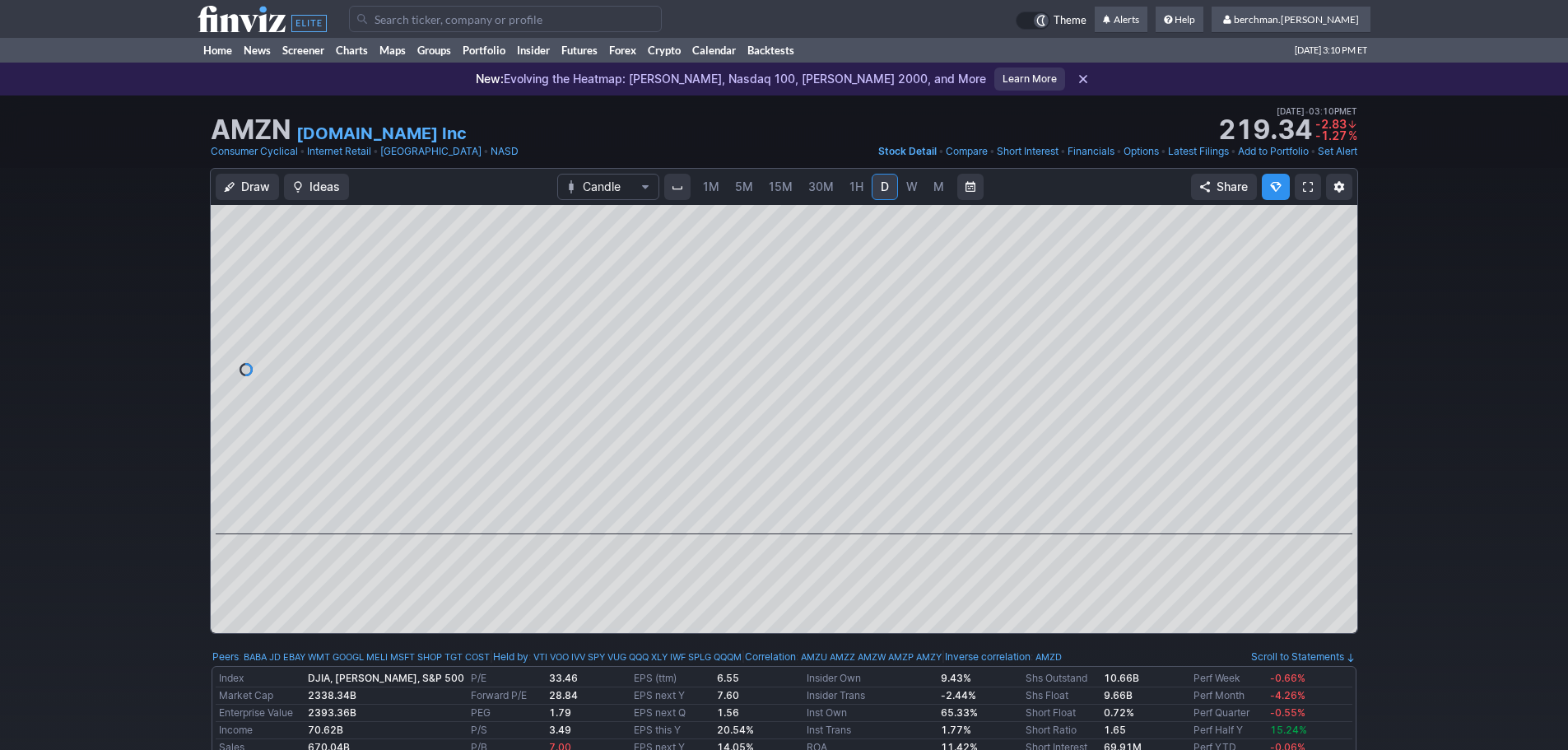
click at [439, 24] on input "Search" at bounding box center [505, 19] width 313 height 26
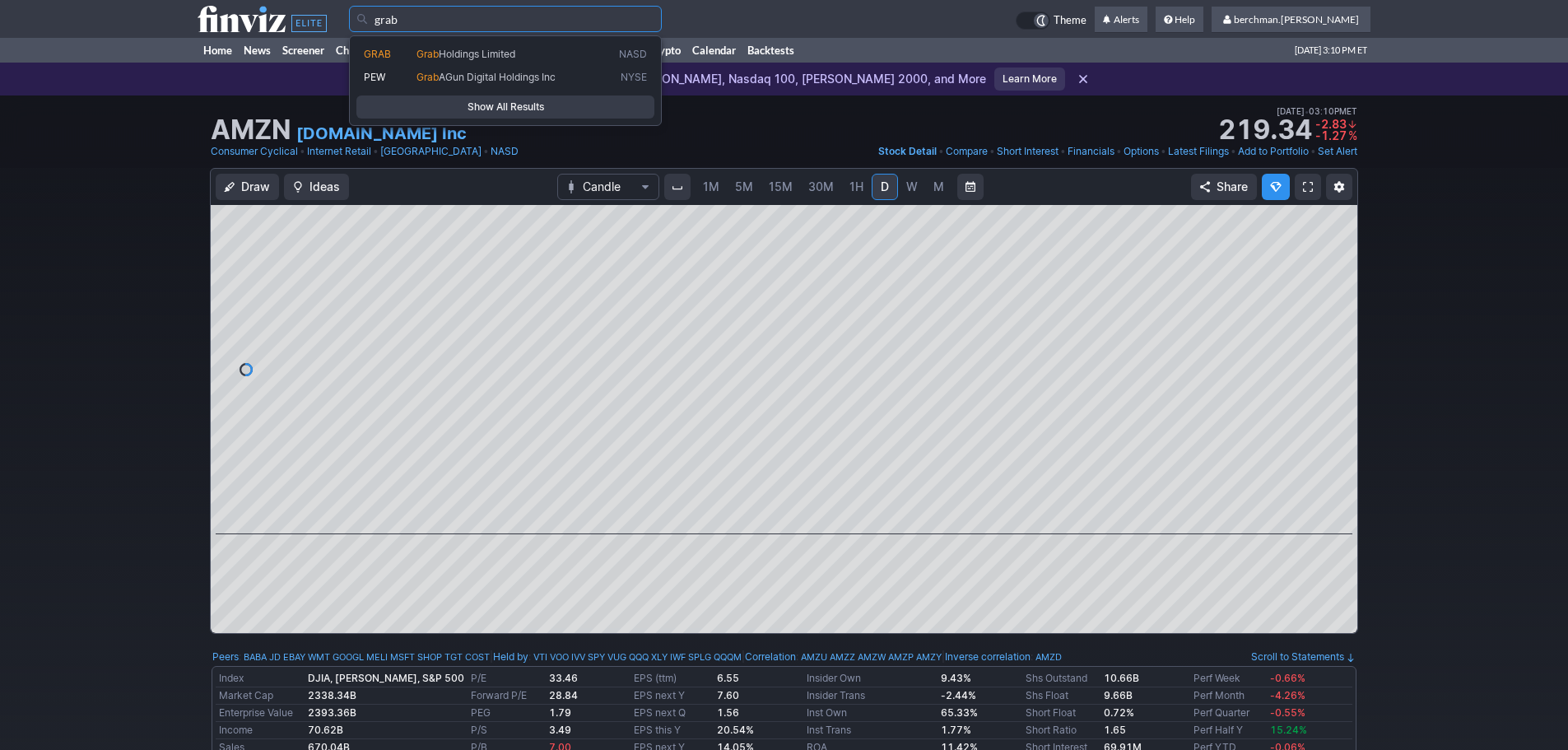
click at [440, 52] on span "Holdings Limited" at bounding box center [477, 54] width 77 height 12
type input "GRAB"
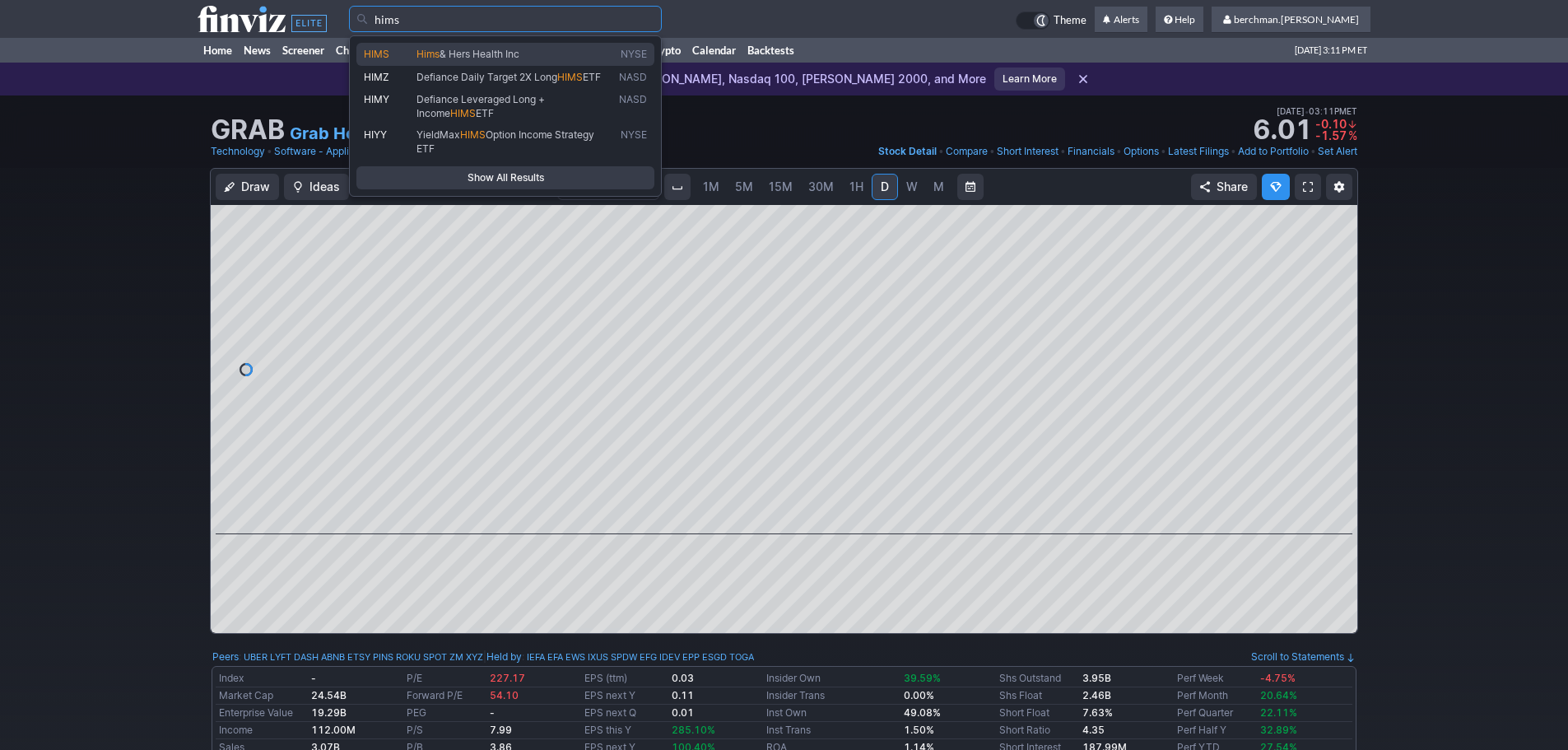
click at [400, 50] on span "HIMS" at bounding box center [390, 54] width 53 height 14
type input "HIMS"
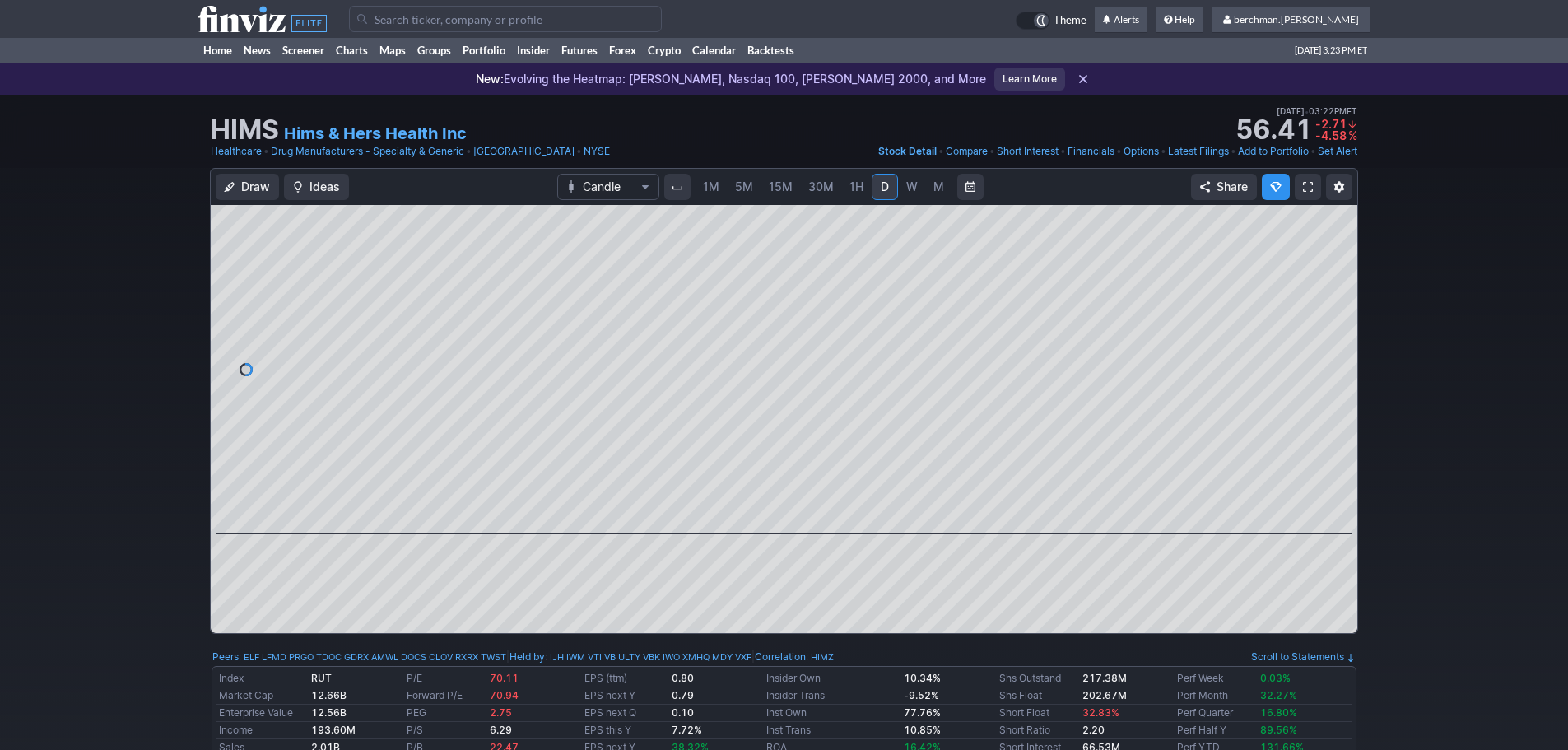
click at [742, 185] on span "5M" at bounding box center [744, 186] width 18 height 14
